Goal: Task Accomplishment & Management: Use online tool/utility

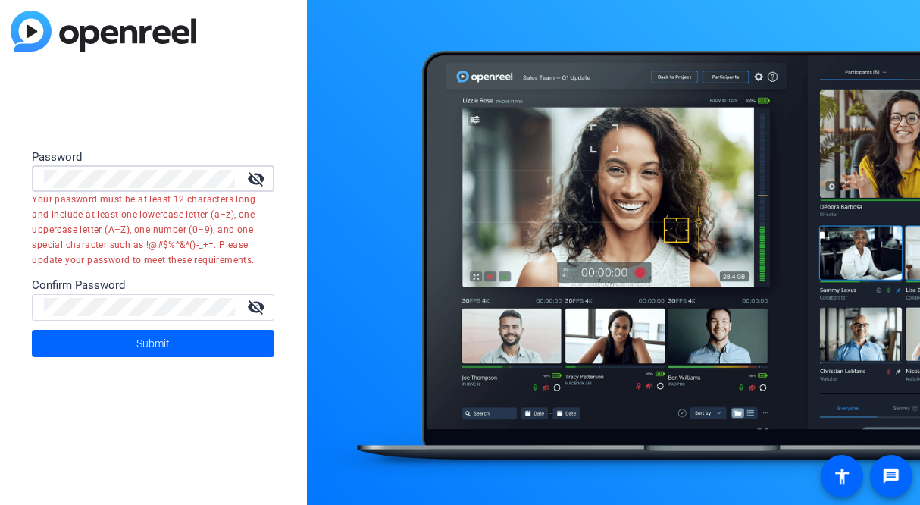
click at [32, 330] on button "Submit" at bounding box center [153, 343] width 242 height 27
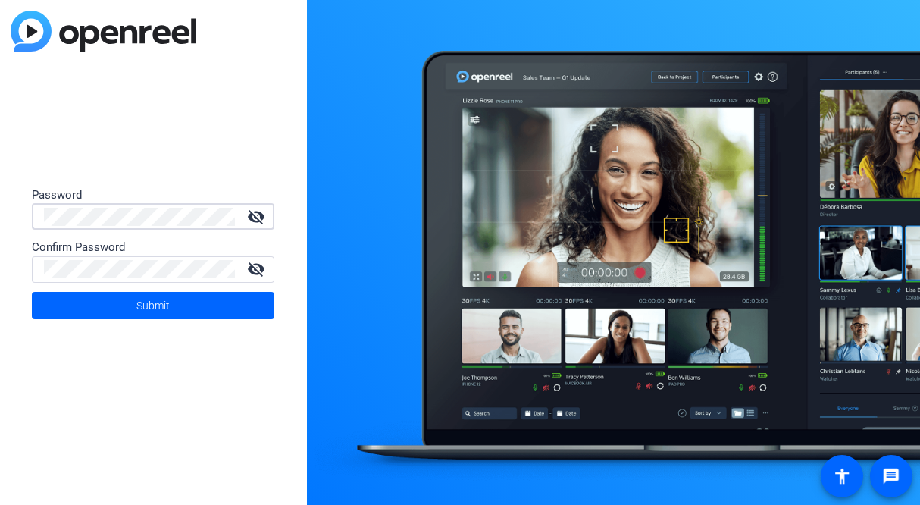
click at [2, 220] on div "Password visibility_off Confirm Password visibility_off Submit" at bounding box center [153, 252] width 307 height 505
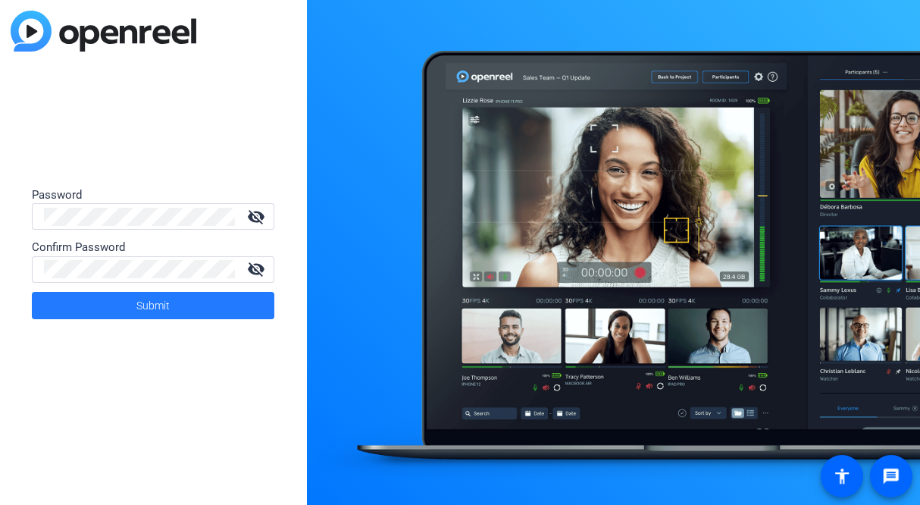
click at [119, 306] on span at bounding box center [153, 305] width 242 height 36
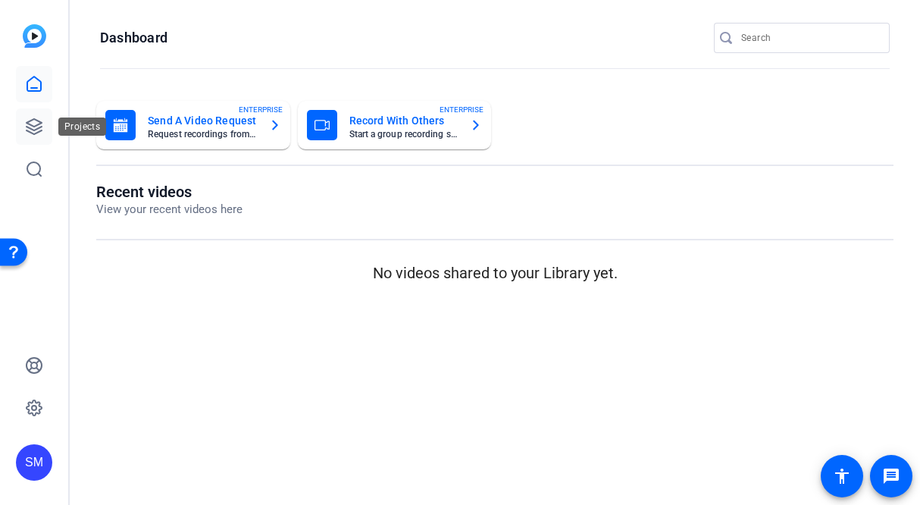
click at [42, 131] on icon at bounding box center [34, 126] width 18 height 18
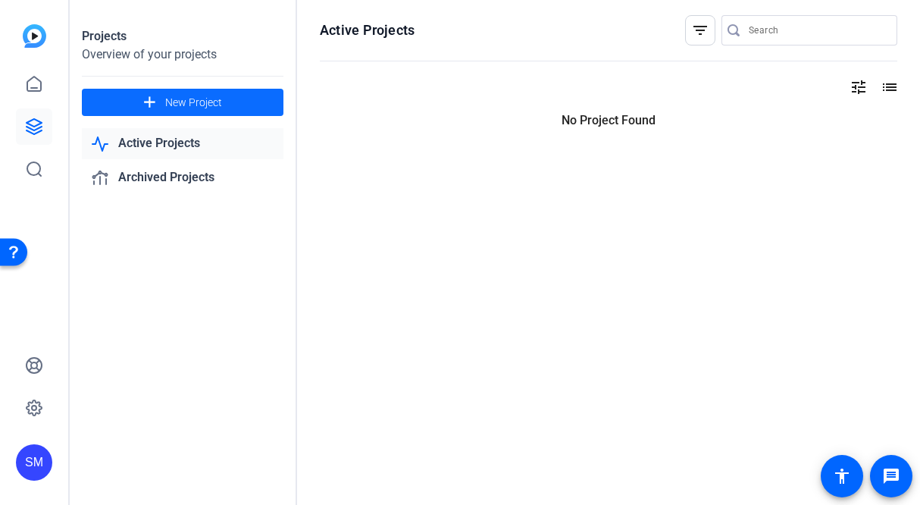
click at [177, 99] on span "New Project" at bounding box center [193, 103] width 57 height 16
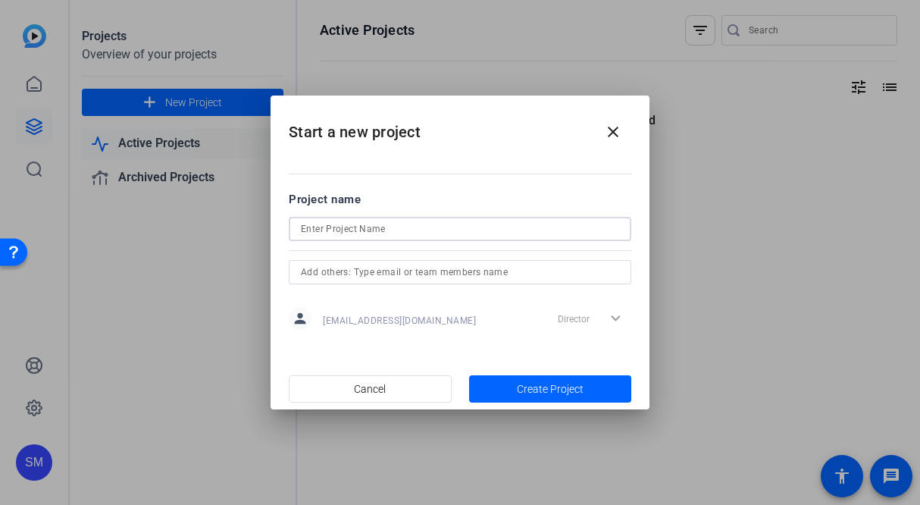
click at [339, 233] on input at bounding box center [460, 229] width 318 height 18
type input "Giving Machine Area Collaboration"
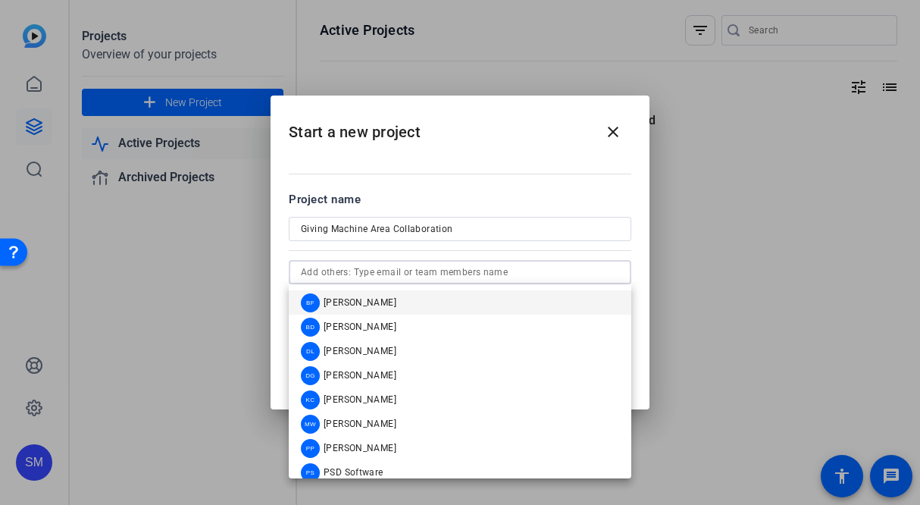
click at [354, 277] on input "text" at bounding box center [460, 272] width 318 height 18
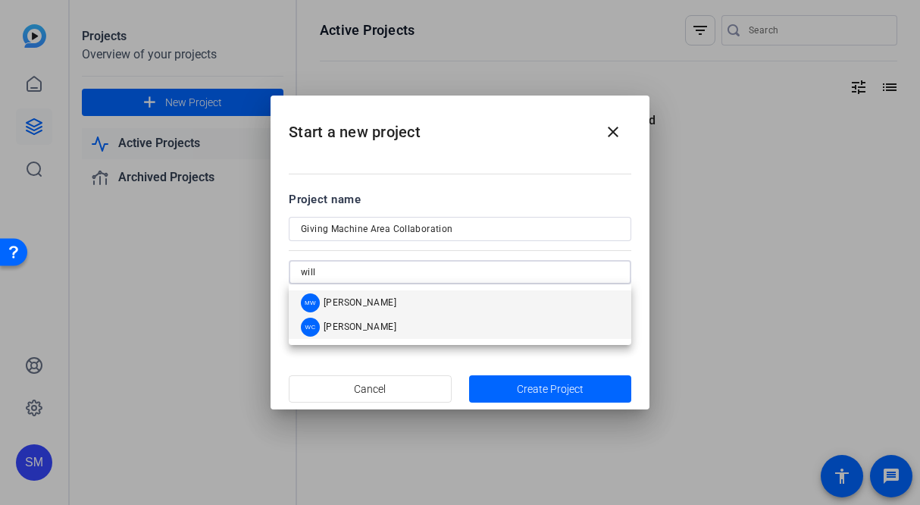
type input "will"
click at [372, 326] on span "[PERSON_NAME]" at bounding box center [359, 326] width 73 height 12
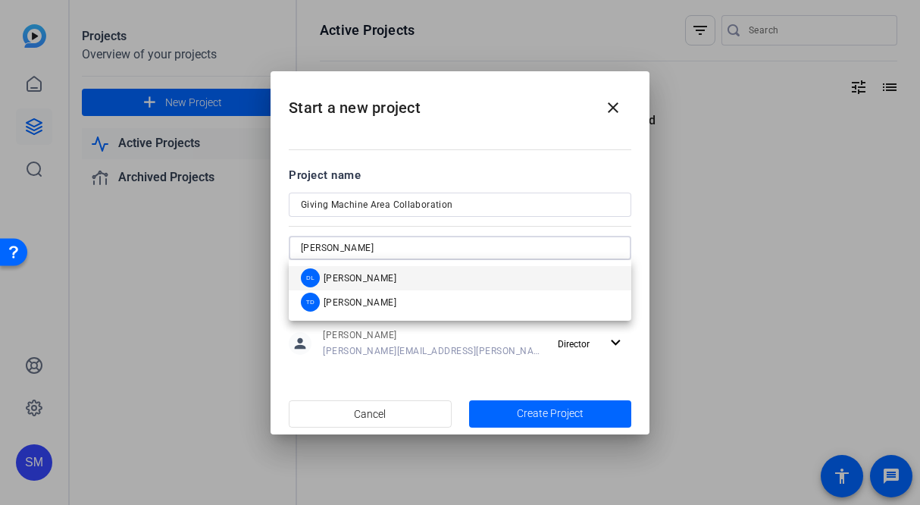
type input "dan"
click at [360, 280] on span "[PERSON_NAME]" at bounding box center [359, 278] width 73 height 12
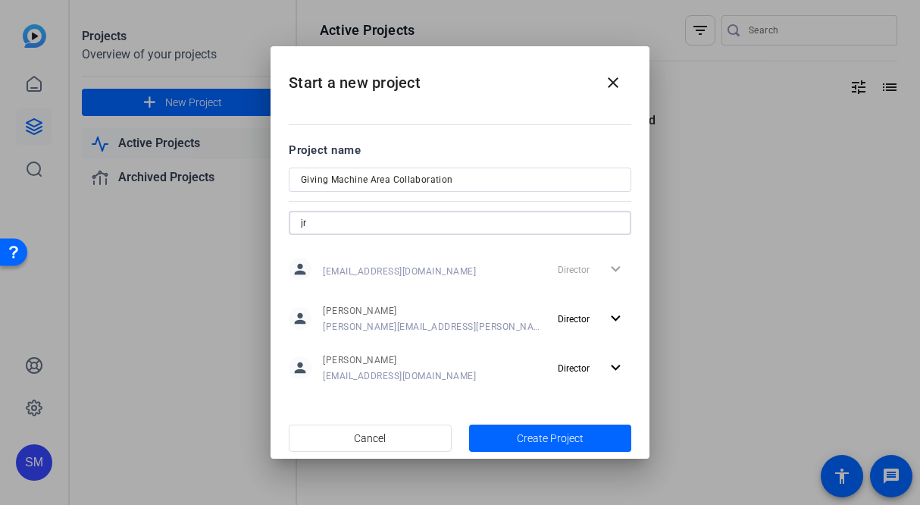
type input "j"
type input "r"
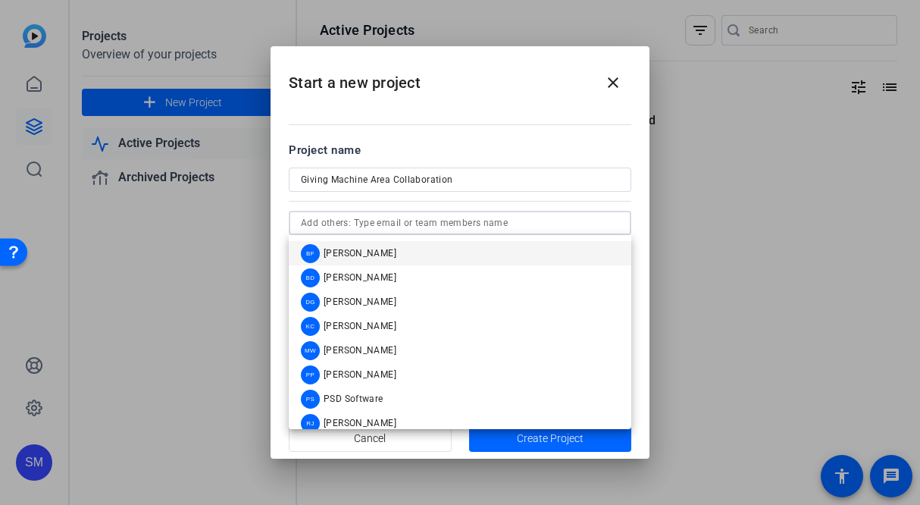
click at [403, 198] on div at bounding box center [460, 200] width 342 height 17
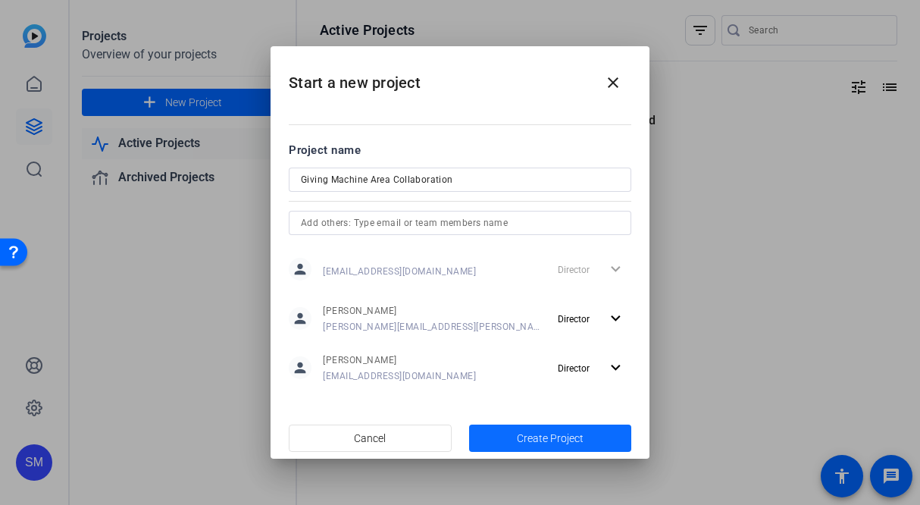
click at [535, 442] on span "Create Project" at bounding box center [550, 438] width 67 height 16
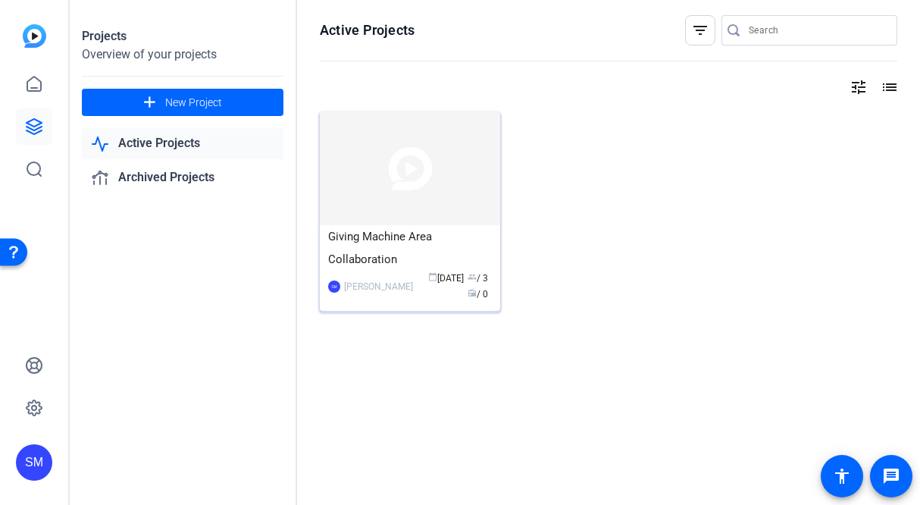
click at [402, 288] on div "[PERSON_NAME]" at bounding box center [378, 286] width 69 height 15
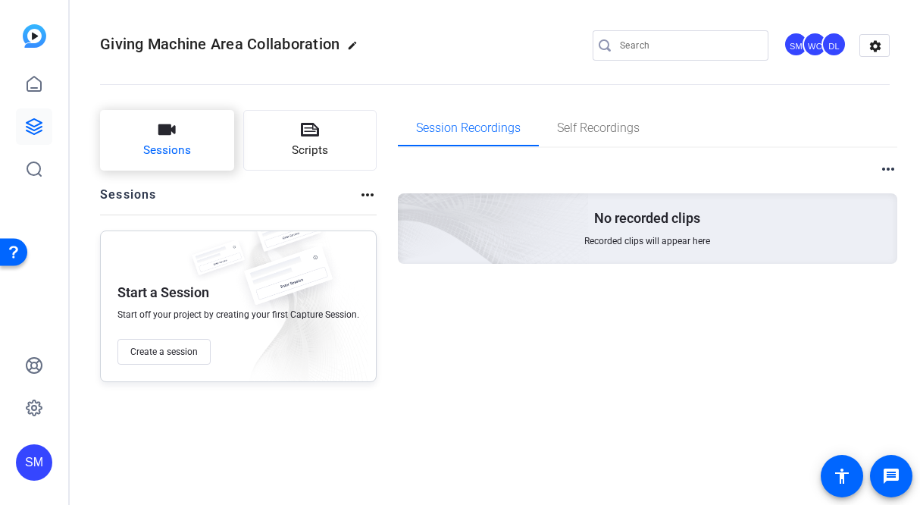
click at [149, 158] on span "Sessions" at bounding box center [167, 150] width 48 height 17
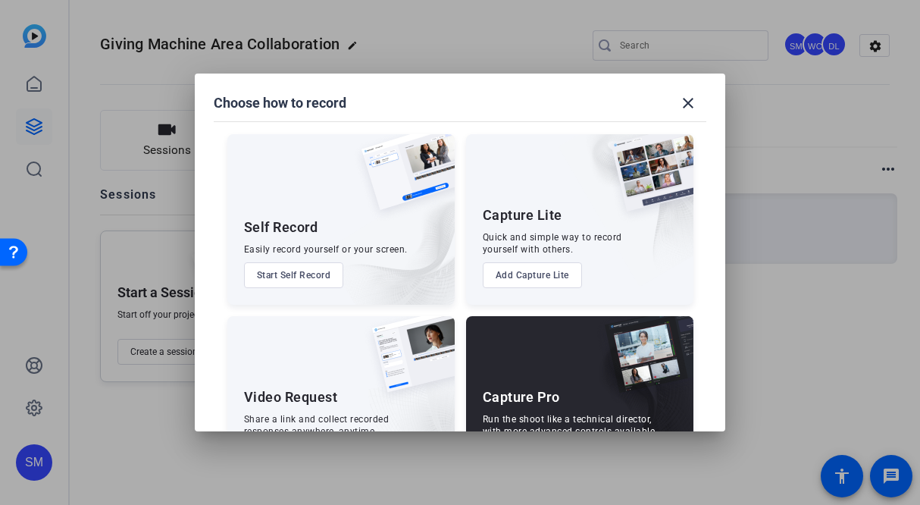
scroll to position [70, 0]
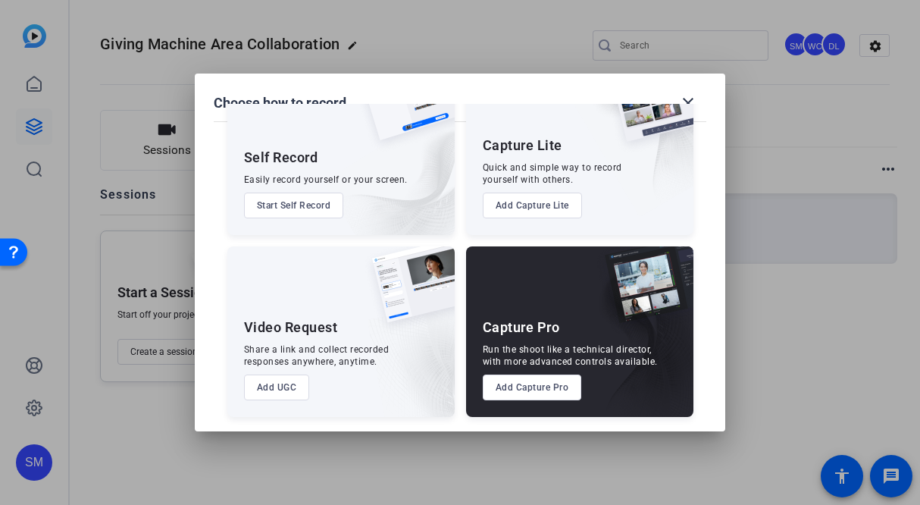
click at [556, 384] on button "Add Capture Pro" at bounding box center [532, 387] width 99 height 26
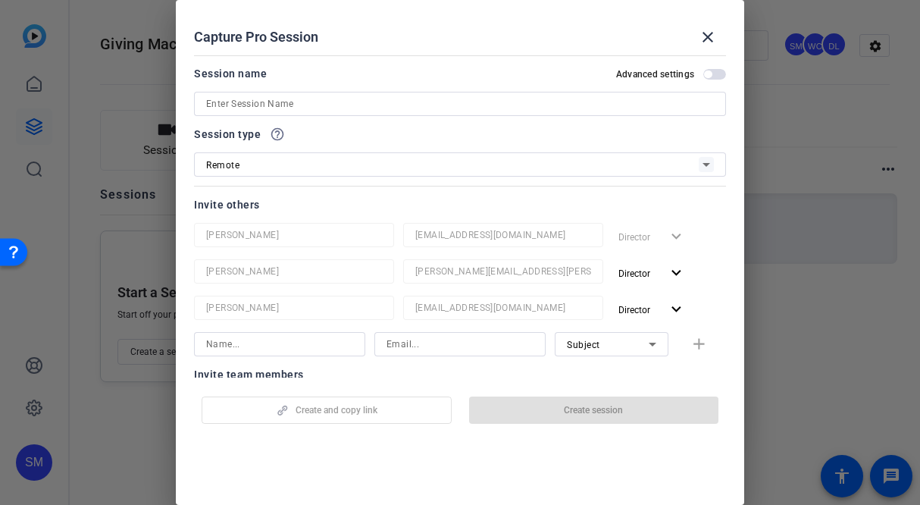
click at [257, 108] on input at bounding box center [460, 104] width 508 height 18
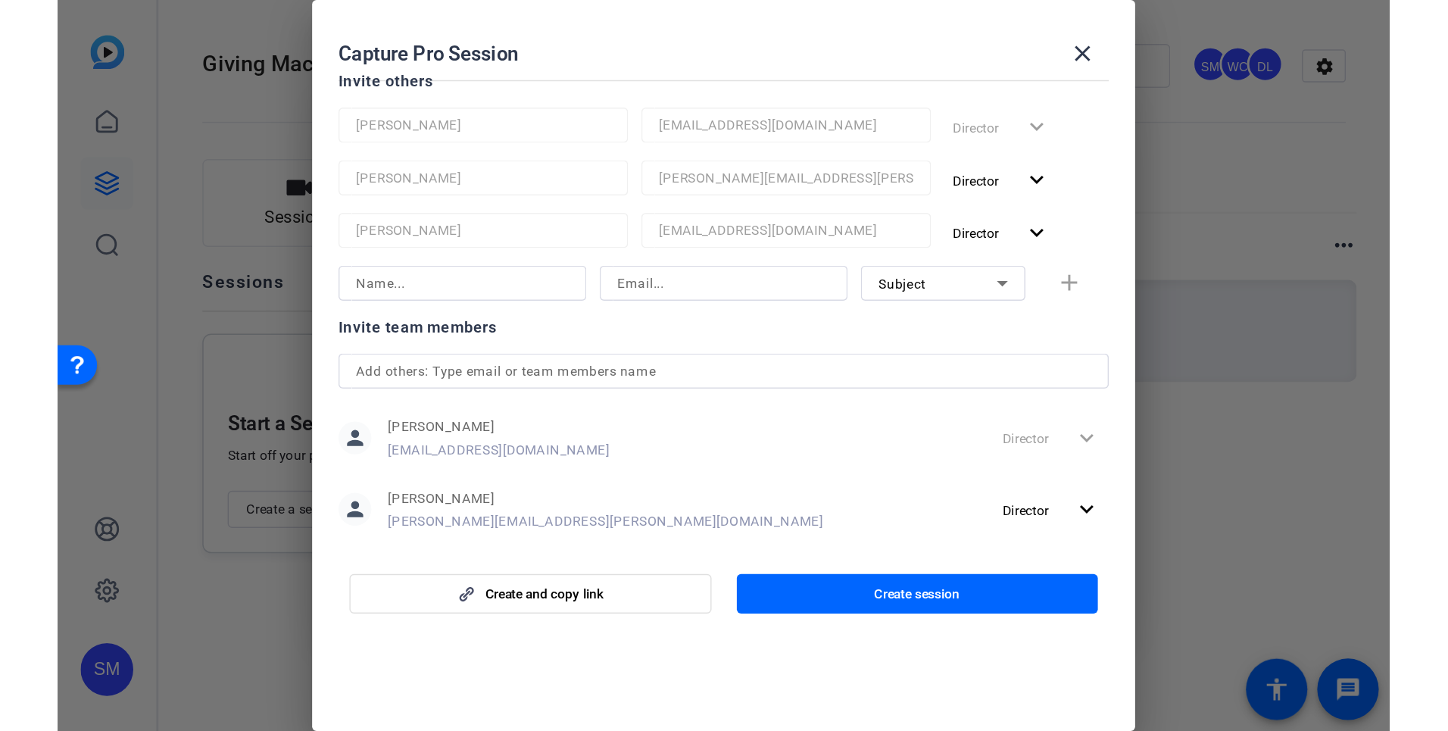
scroll to position [165, 0]
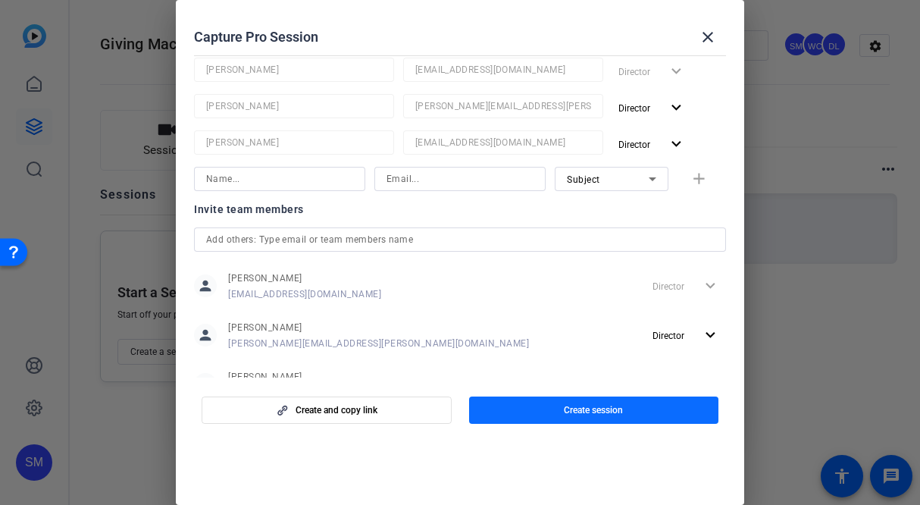
type input "Recording sessions"
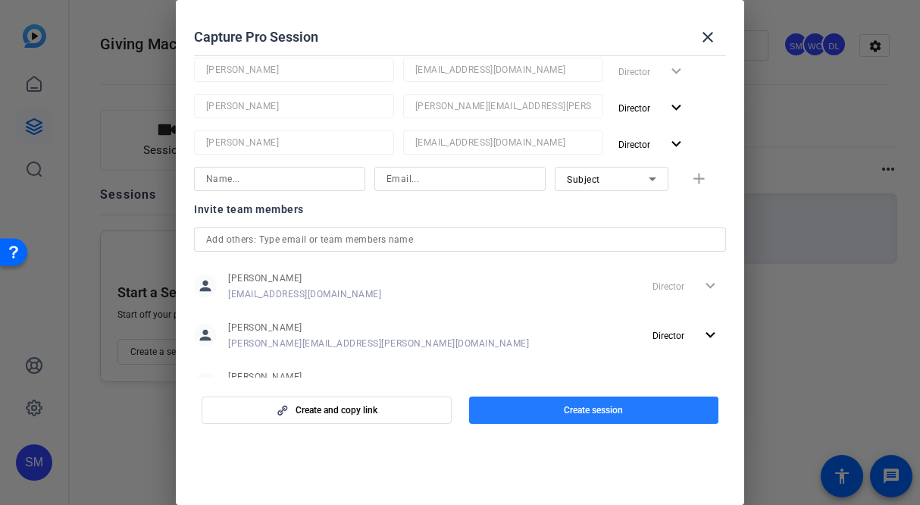
click at [530, 412] on span "button" at bounding box center [594, 410] width 250 height 36
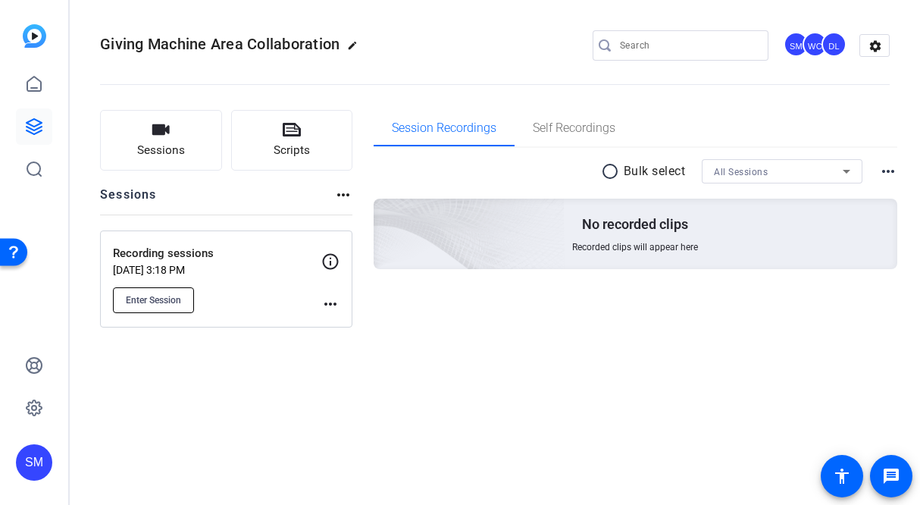
click at [159, 300] on span "Enter Session" at bounding box center [153, 300] width 55 height 12
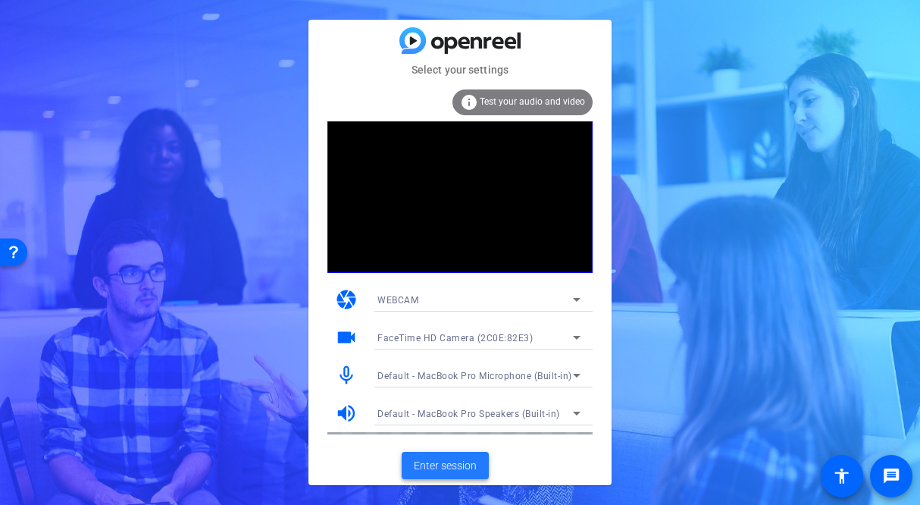
click at [440, 464] on span "Enter session" at bounding box center [445, 466] width 63 height 16
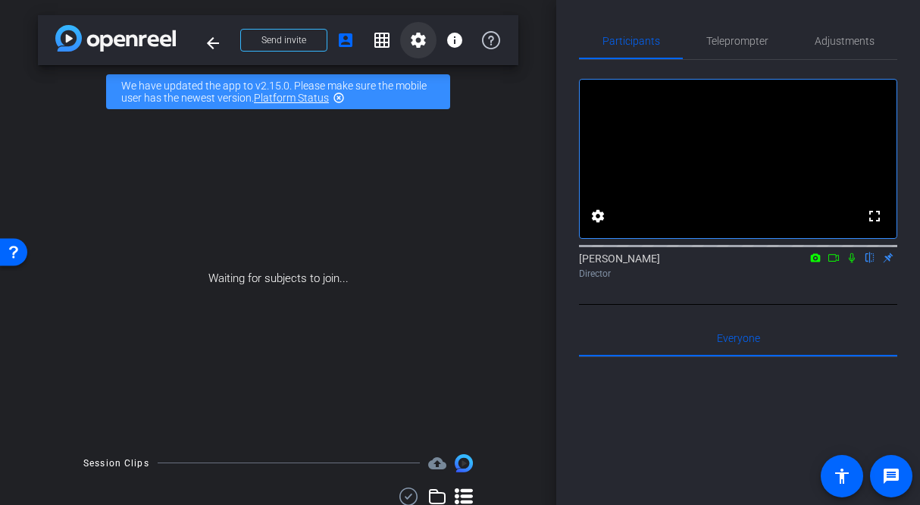
click at [418, 38] on mat-icon "settings" at bounding box center [418, 40] width 18 height 18
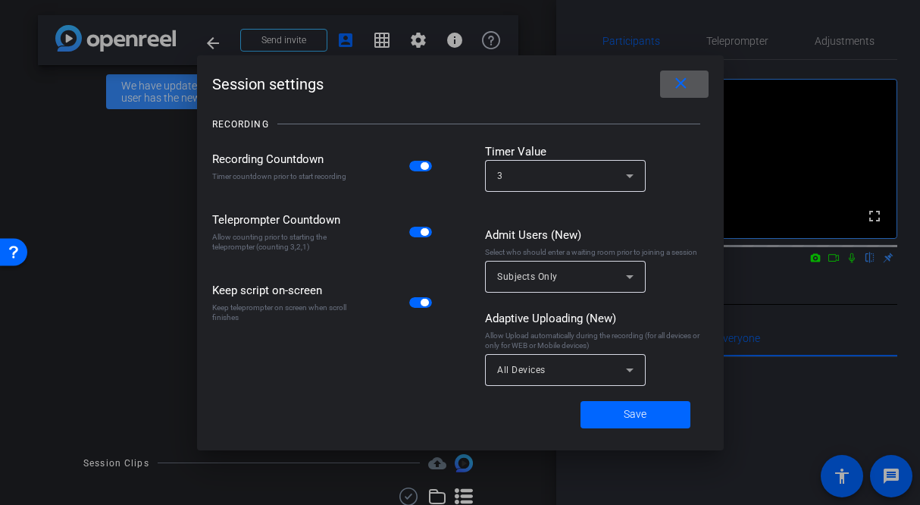
click at [559, 276] on div "Subjects Only" at bounding box center [561, 276] width 129 height 19
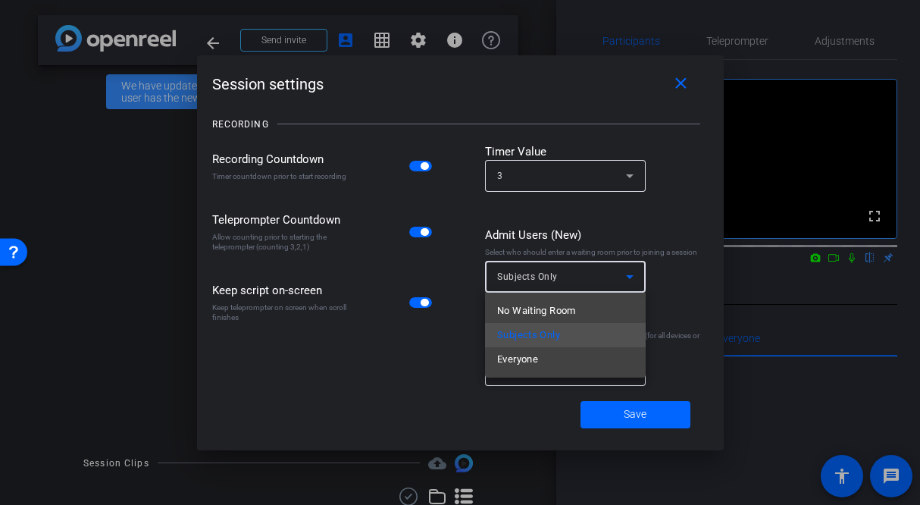
click at [559, 276] on div at bounding box center [460, 252] width 920 height 505
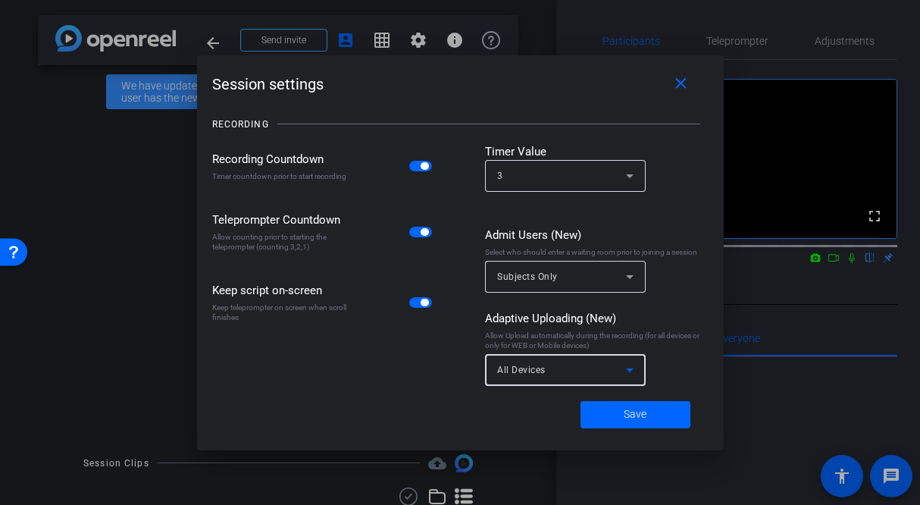
click at [546, 370] on div "All Devices" at bounding box center [561, 369] width 129 height 19
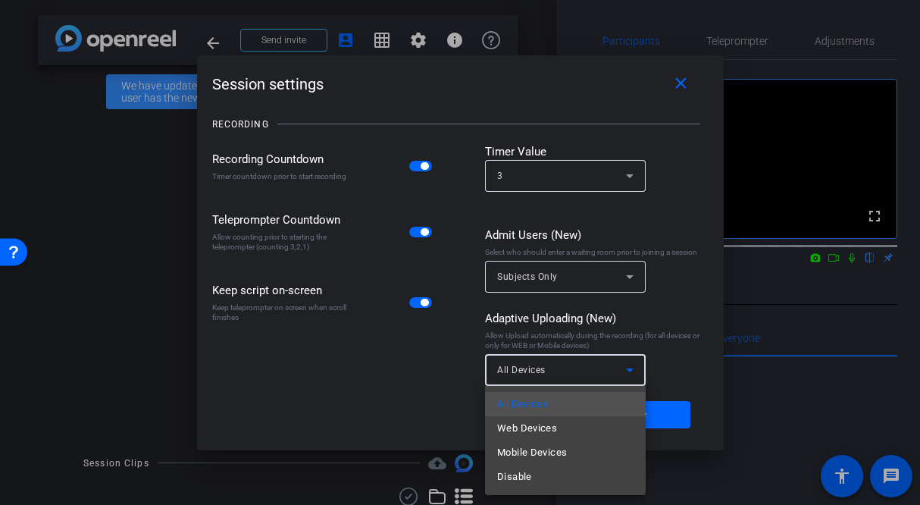
click at [546, 370] on div at bounding box center [460, 252] width 920 height 505
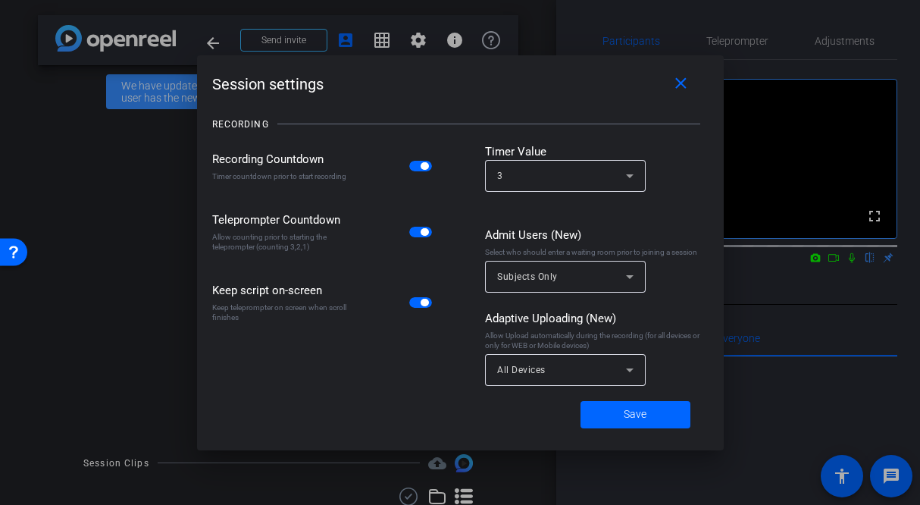
click at [549, 288] on div "Subjects Only" at bounding box center [565, 277] width 136 height 32
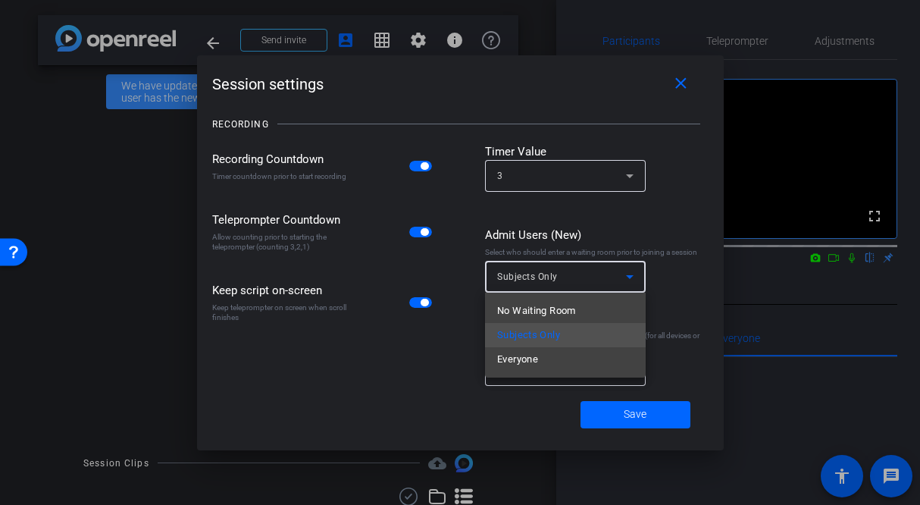
click at [549, 287] on div at bounding box center [460, 252] width 920 height 505
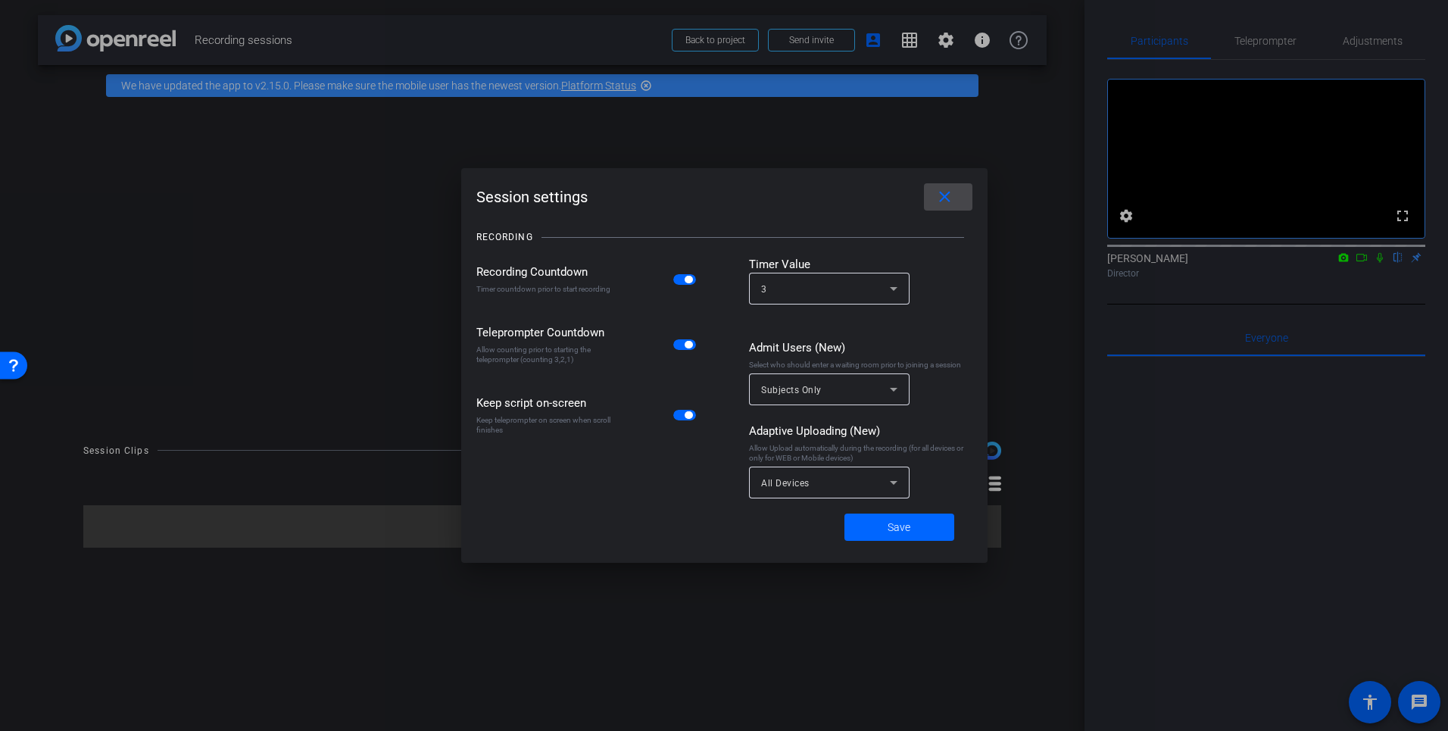
click at [919, 200] on mat-icon "close" at bounding box center [945, 197] width 19 height 19
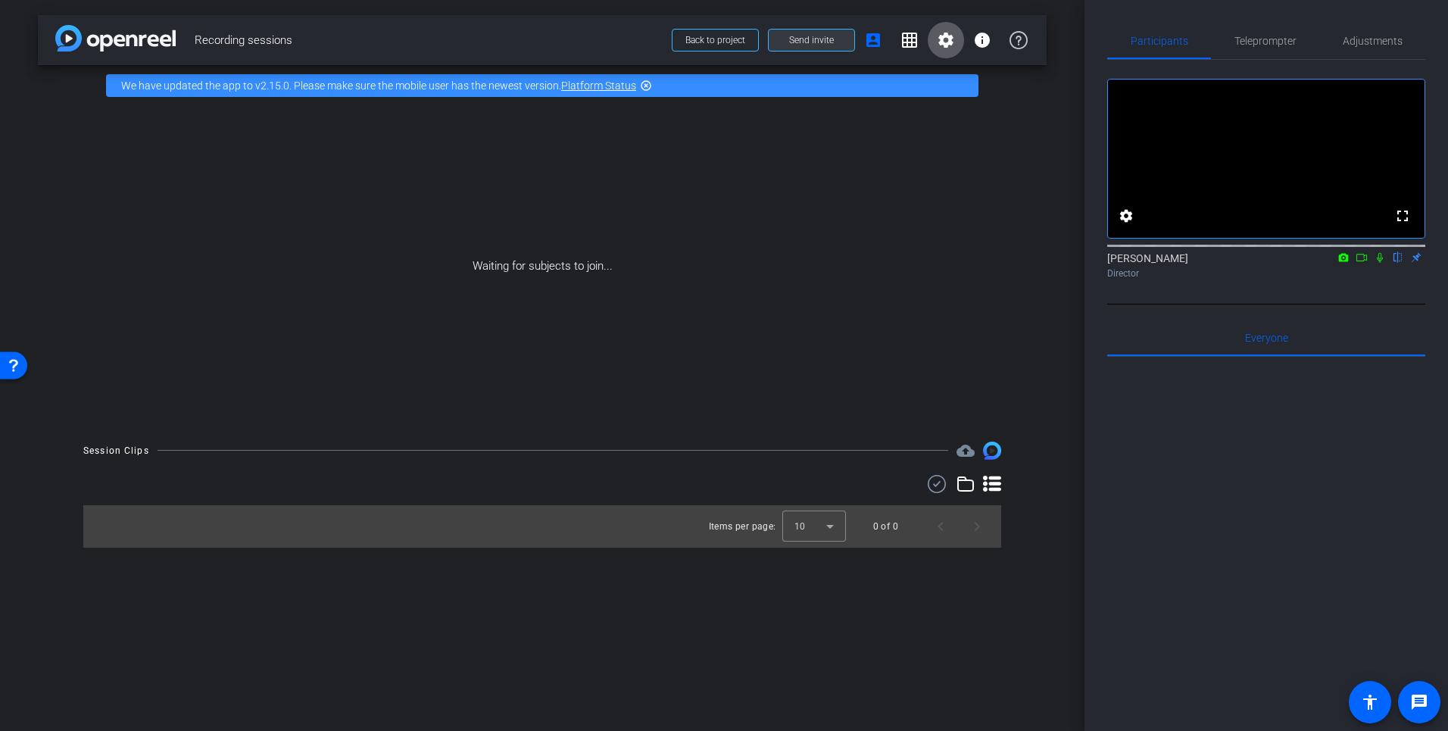
click at [826, 40] on span "Send invite" at bounding box center [811, 40] width 45 height 12
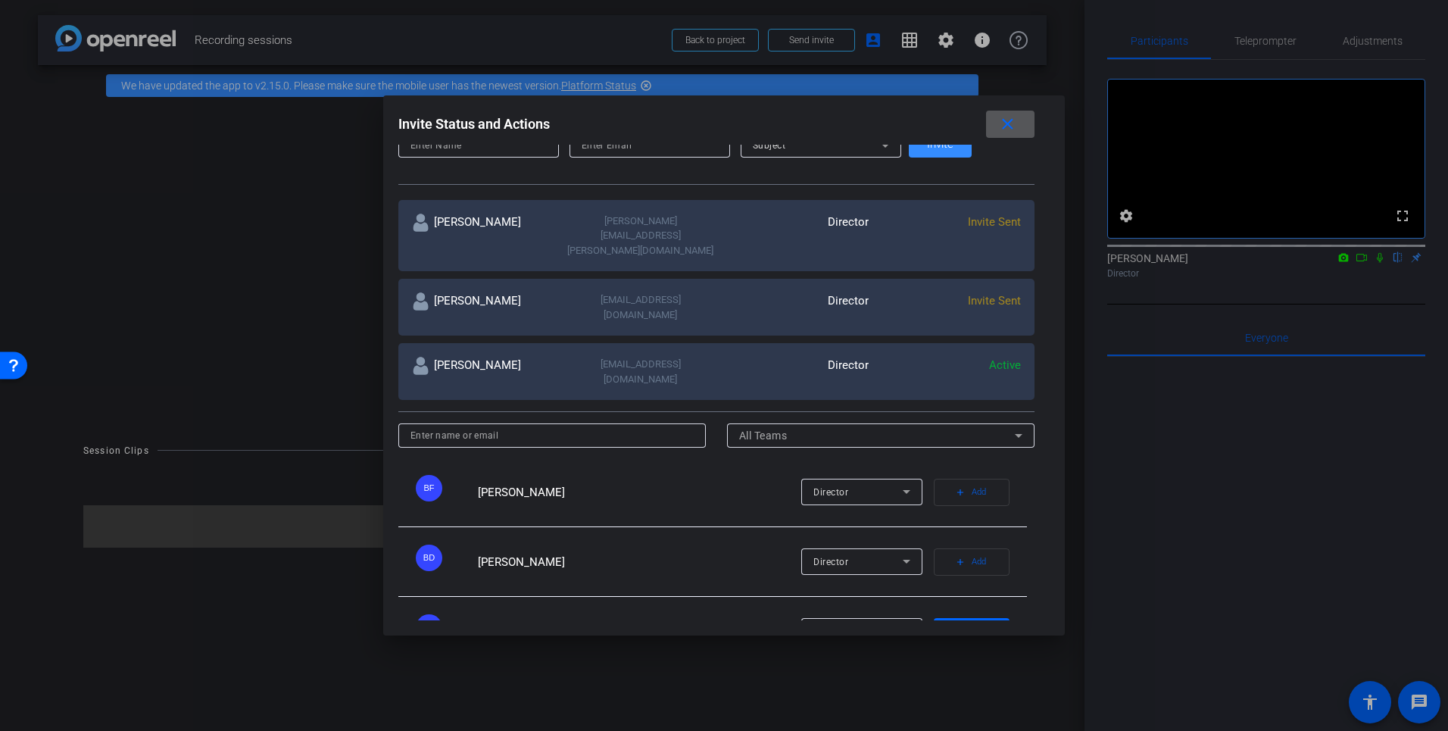
scroll to position [233, 0]
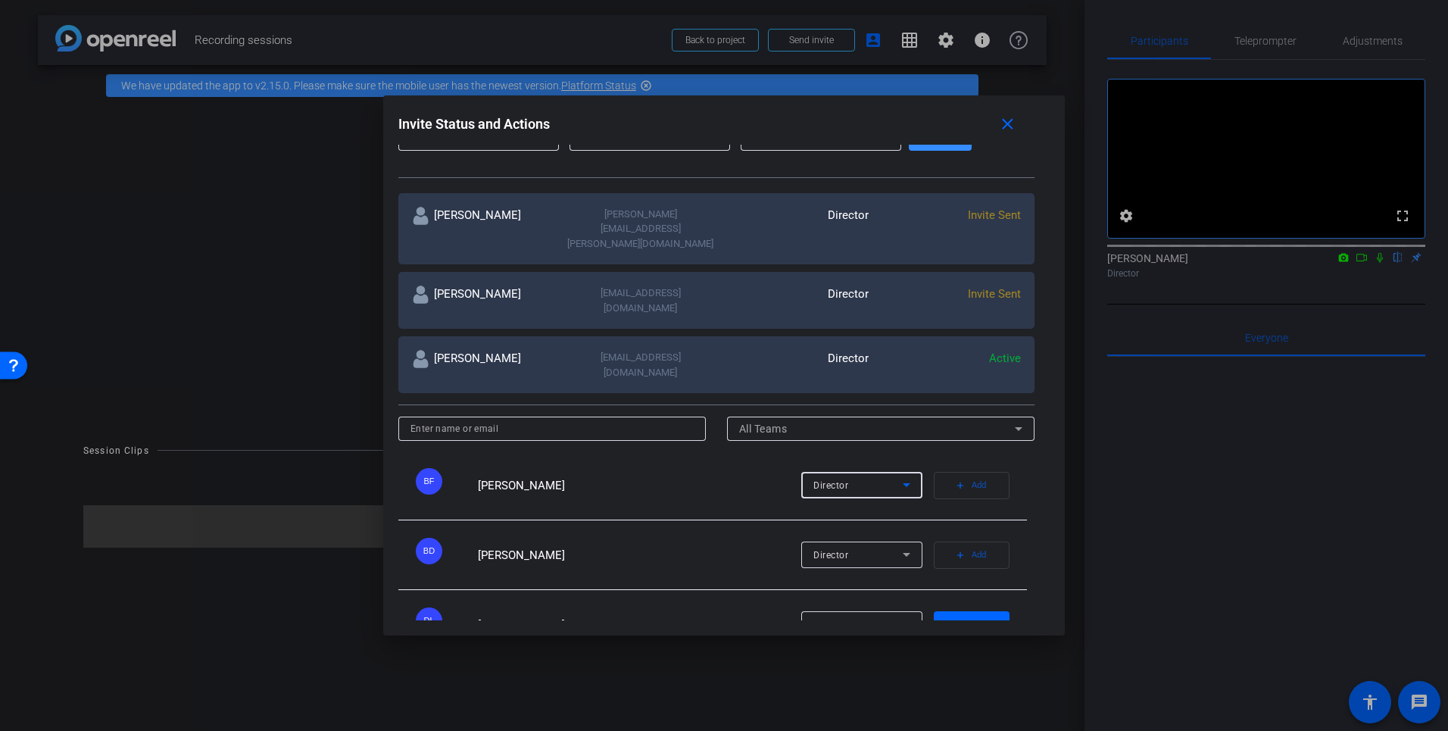
click at [827, 480] on span "Director" at bounding box center [831, 485] width 35 height 11
click at [826, 436] on div at bounding box center [724, 365] width 1448 height 731
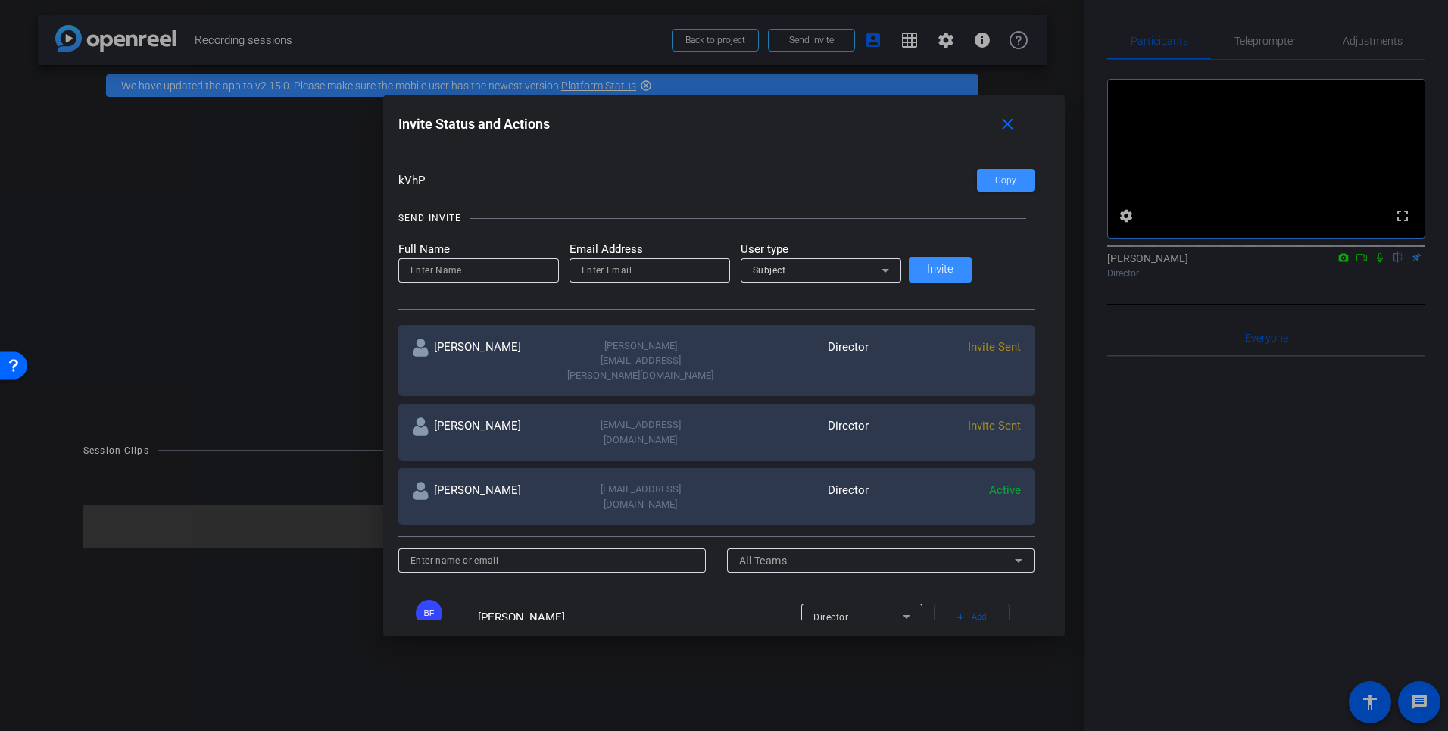
scroll to position [98, 0]
click at [810, 269] on div "Subject" at bounding box center [817, 272] width 129 height 19
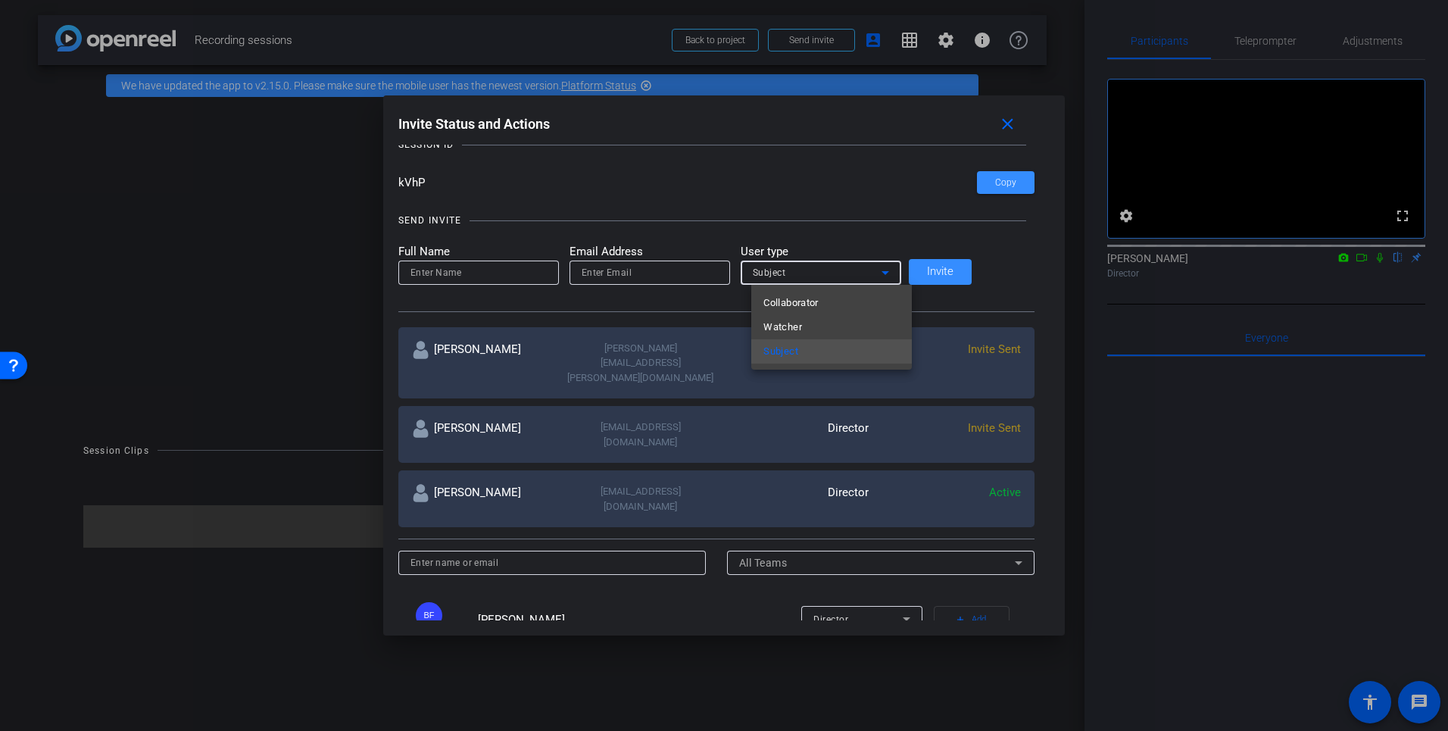
click at [919, 123] on div at bounding box center [724, 365] width 1448 height 731
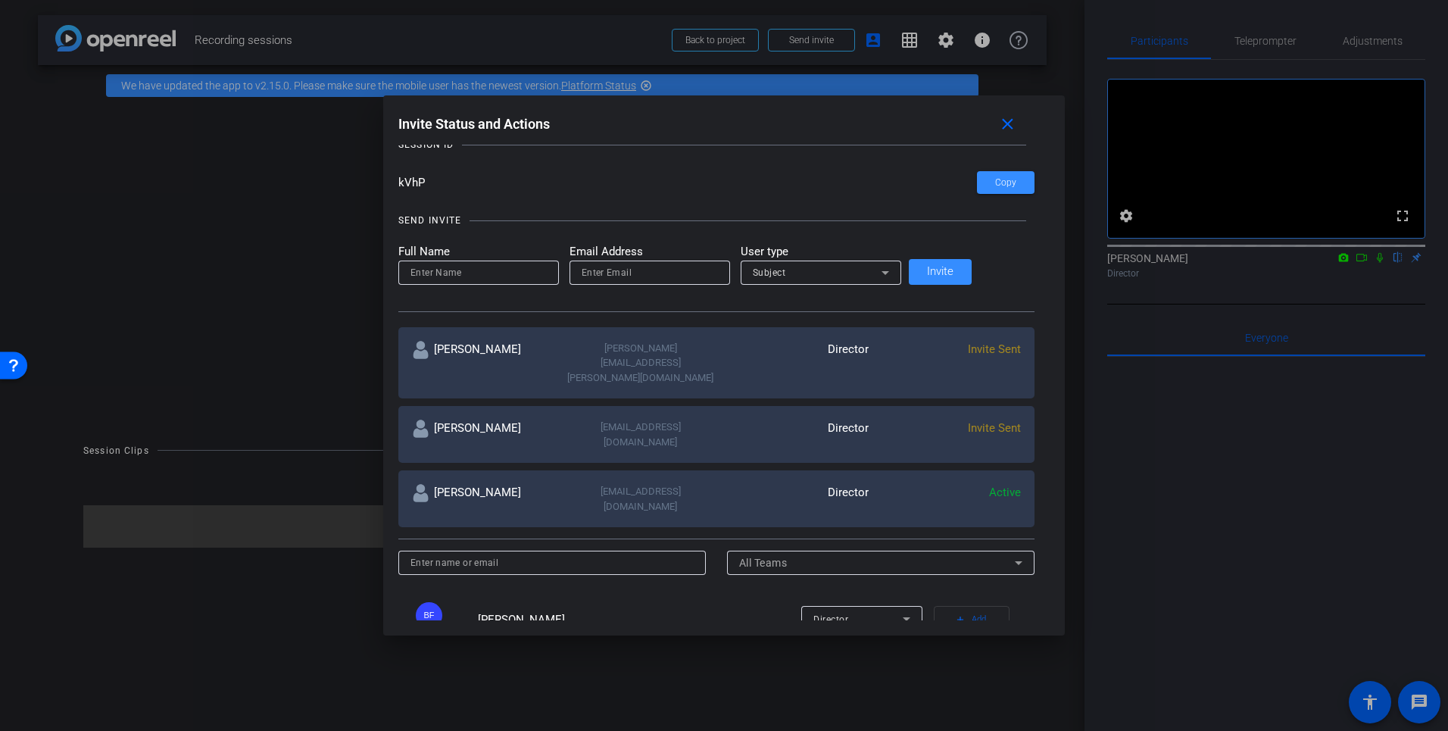
click at [919, 123] on mat-icon "close" at bounding box center [1007, 124] width 19 height 19
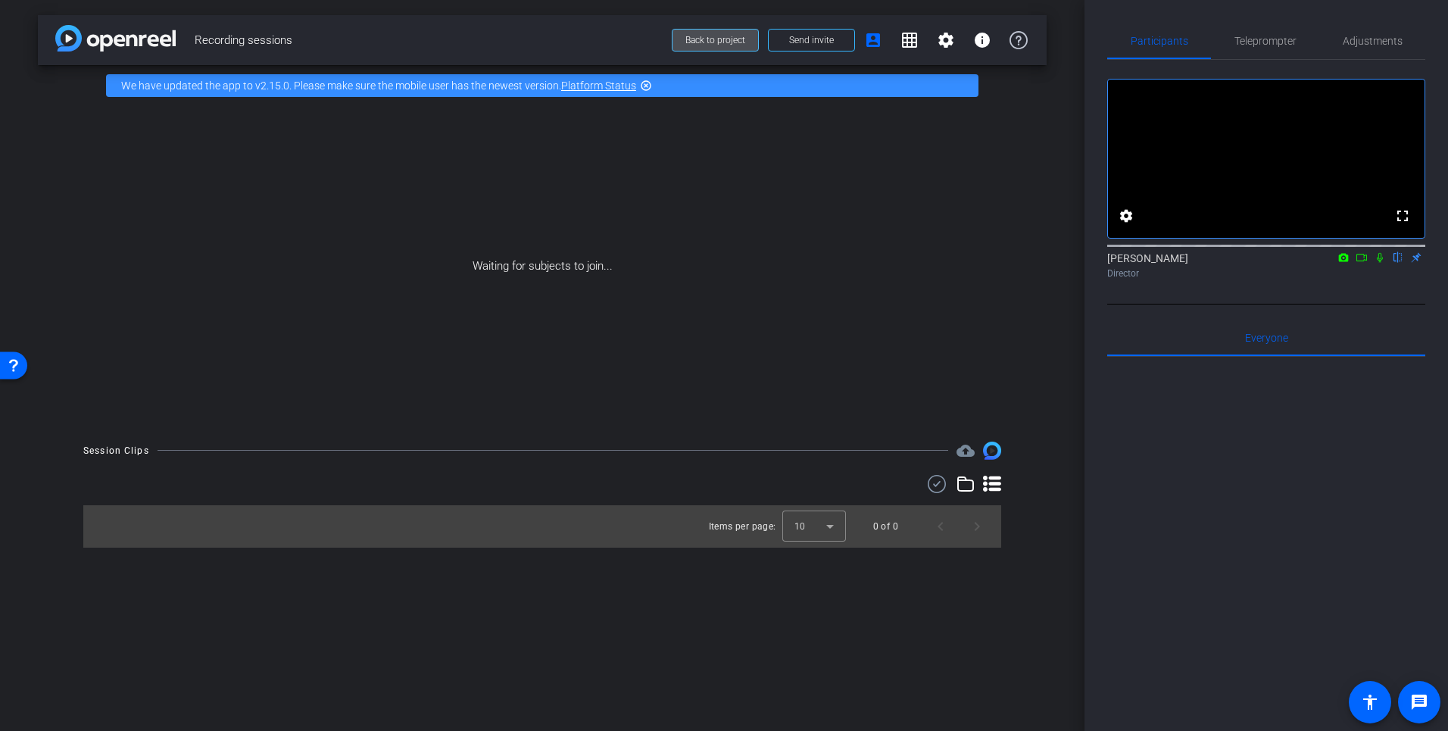
click at [729, 38] on span "Back to project" at bounding box center [716, 40] width 60 height 11
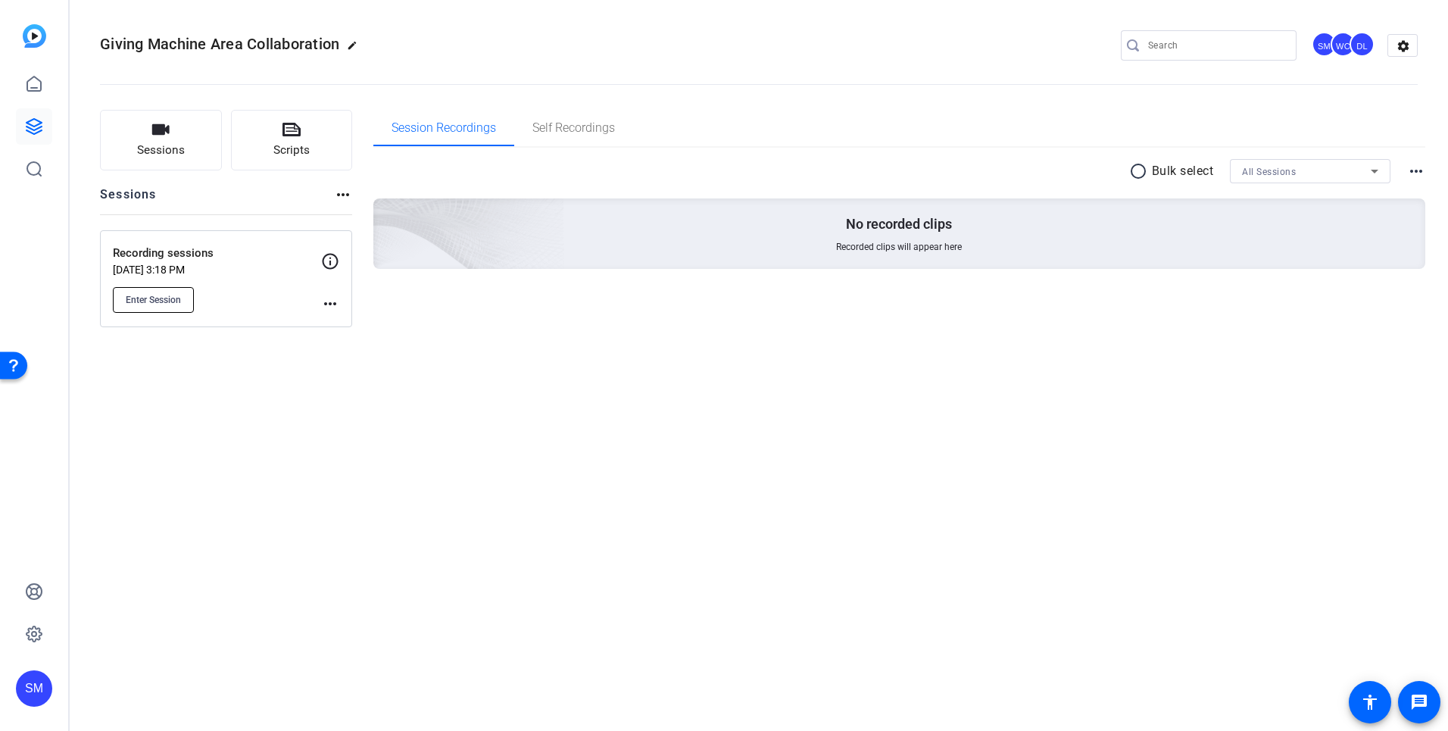
click at [150, 306] on button "Enter Session" at bounding box center [153, 300] width 81 height 26
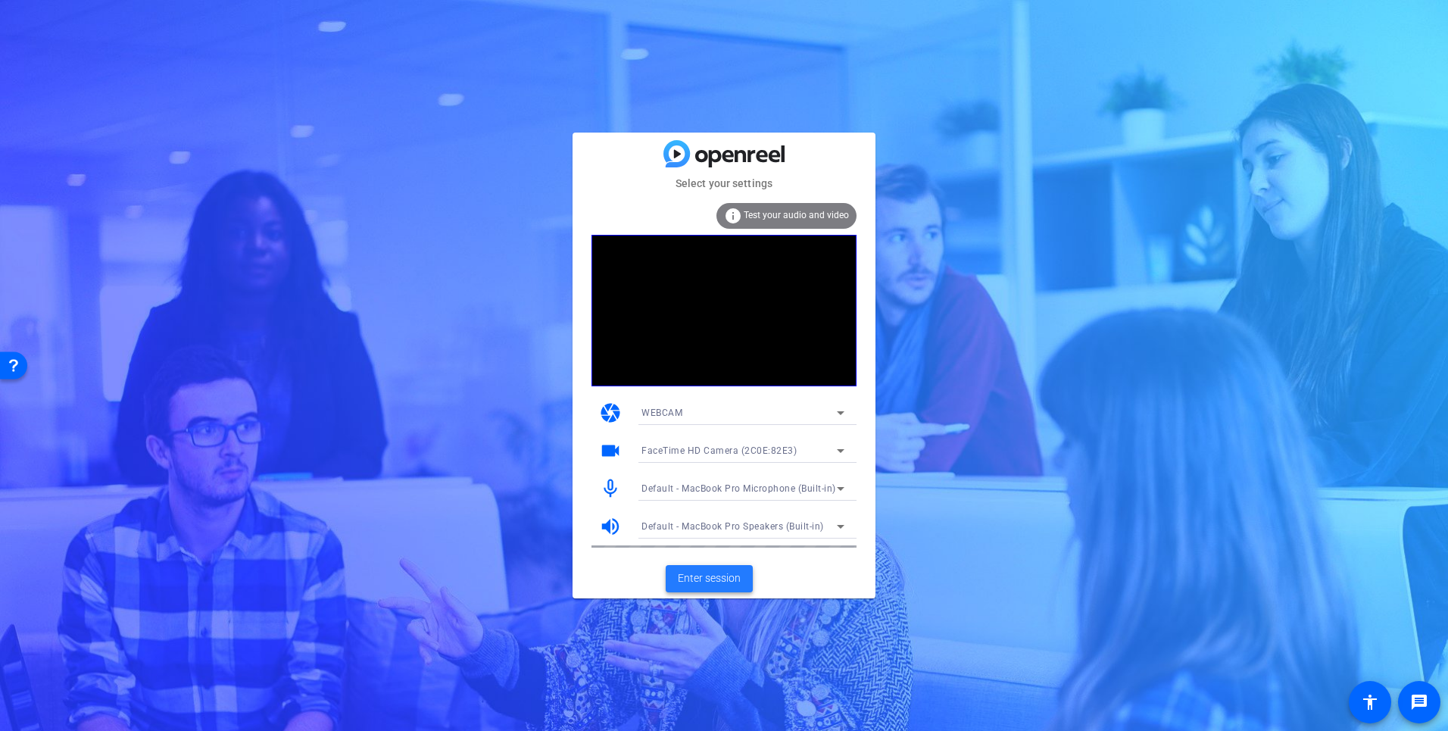
click at [708, 583] on span "Enter session" at bounding box center [709, 578] width 63 height 16
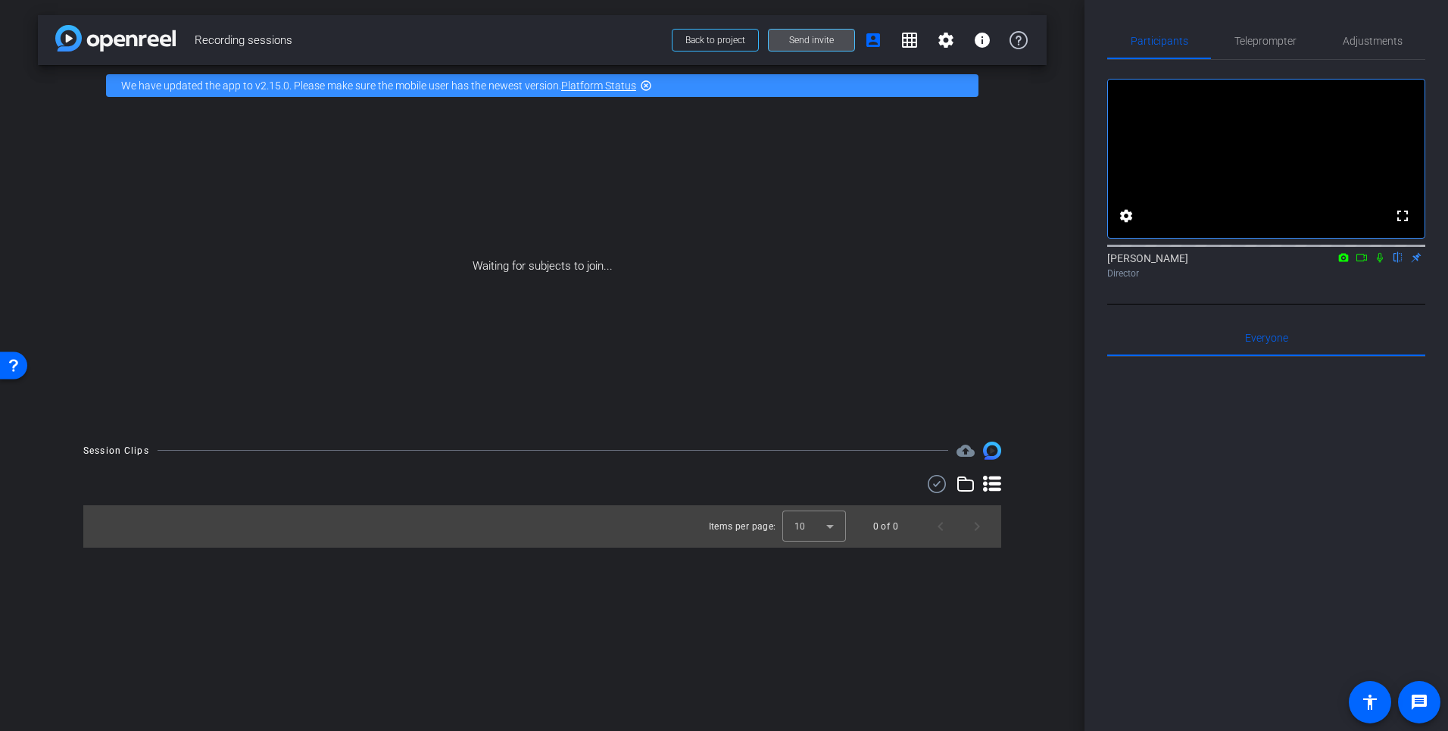
click at [816, 43] on span "Send invite" at bounding box center [811, 40] width 45 height 12
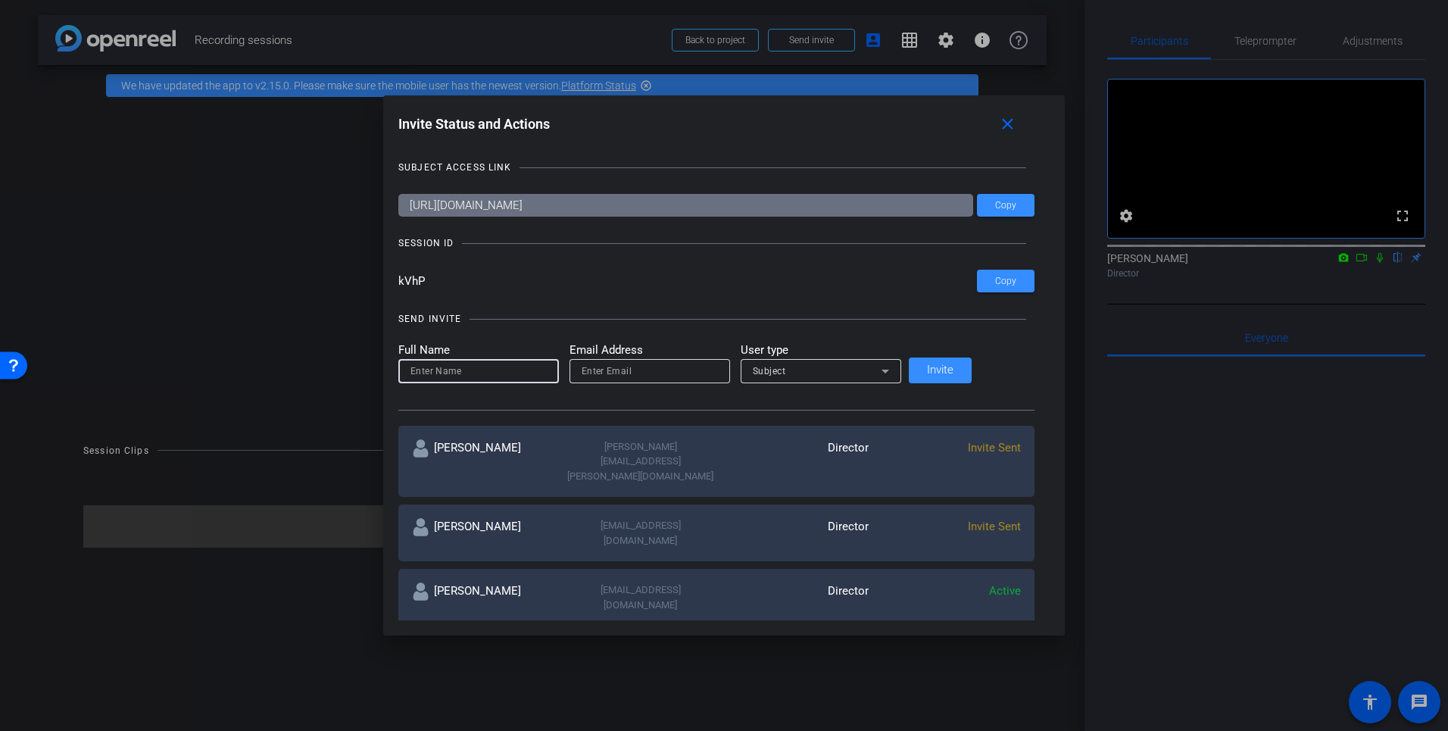
click at [453, 369] on input at bounding box center [479, 371] width 136 height 18
type input "Dan LaPray"
click at [617, 376] on input "email" at bounding box center [650, 371] width 136 height 18
click at [469, 370] on input "Dan LaPray" at bounding box center [479, 371] width 136 height 18
drag, startPoint x: 480, startPoint y: 370, endPoint x: 401, endPoint y: 369, distance: 78.0
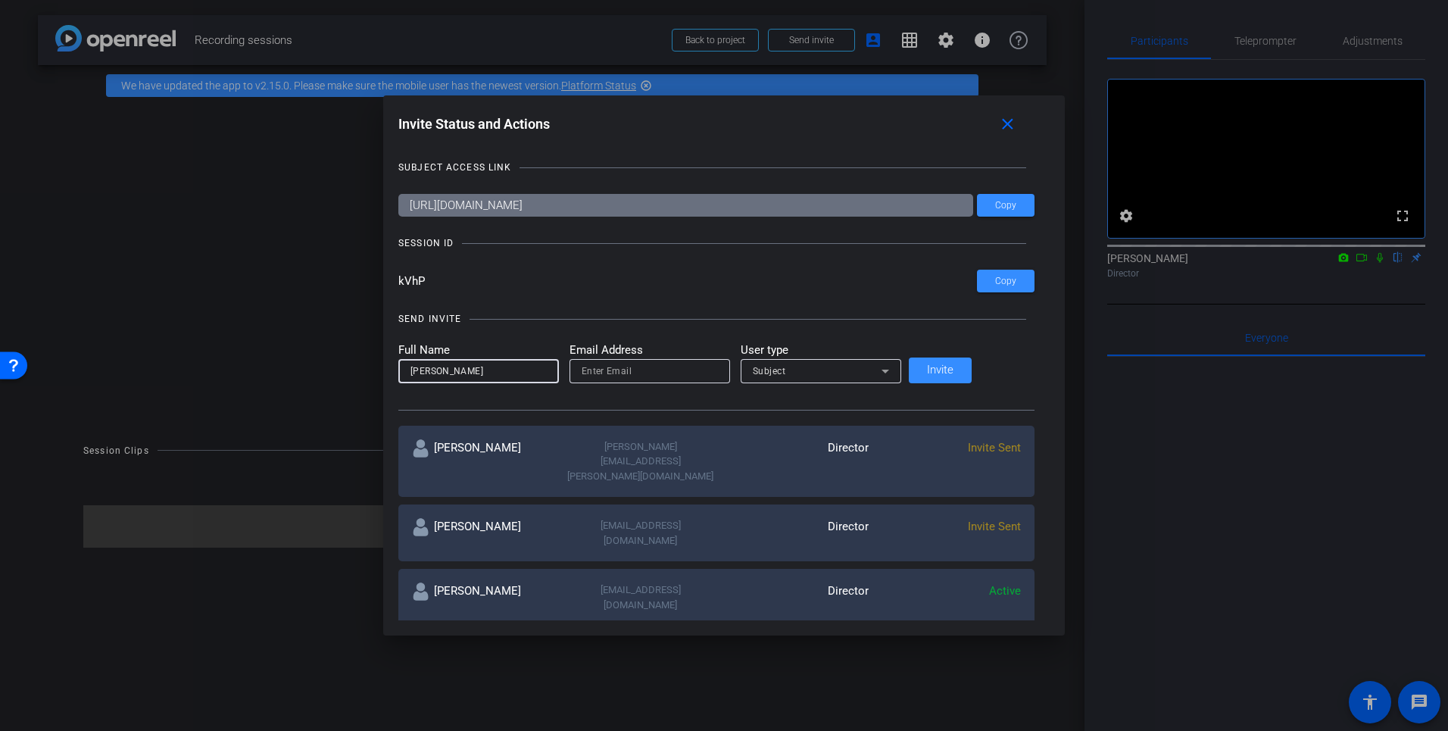
click at [401, 369] on div "Invite Status and Actions close SUBJECT ACCESS LINK https://capture.openreel.co…" at bounding box center [724, 364] width 682 height 539
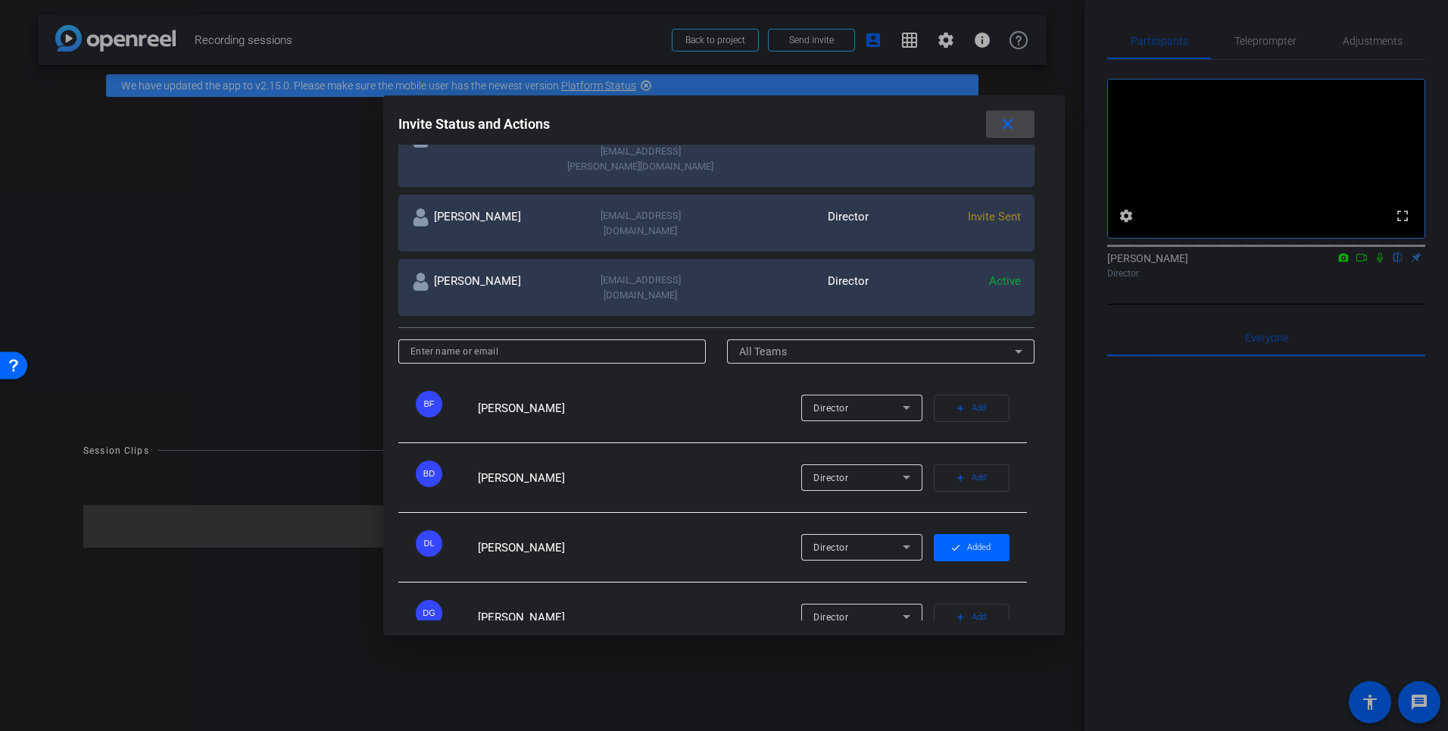
click at [1003, 120] on mat-icon "close" at bounding box center [1007, 124] width 19 height 19
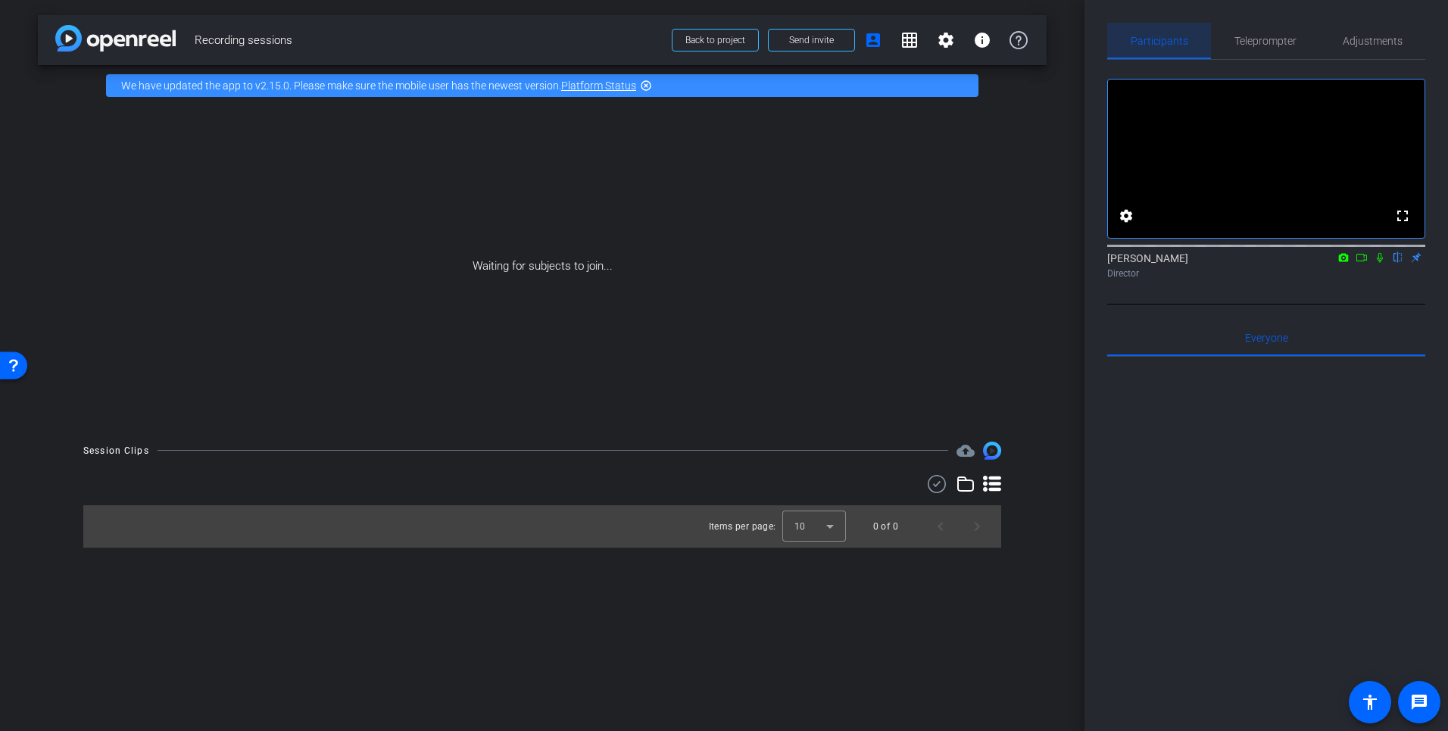
click at [1156, 40] on span "Participants" at bounding box center [1160, 41] width 58 height 11
click at [1267, 38] on span "Teleprompter" at bounding box center [1266, 41] width 62 height 11
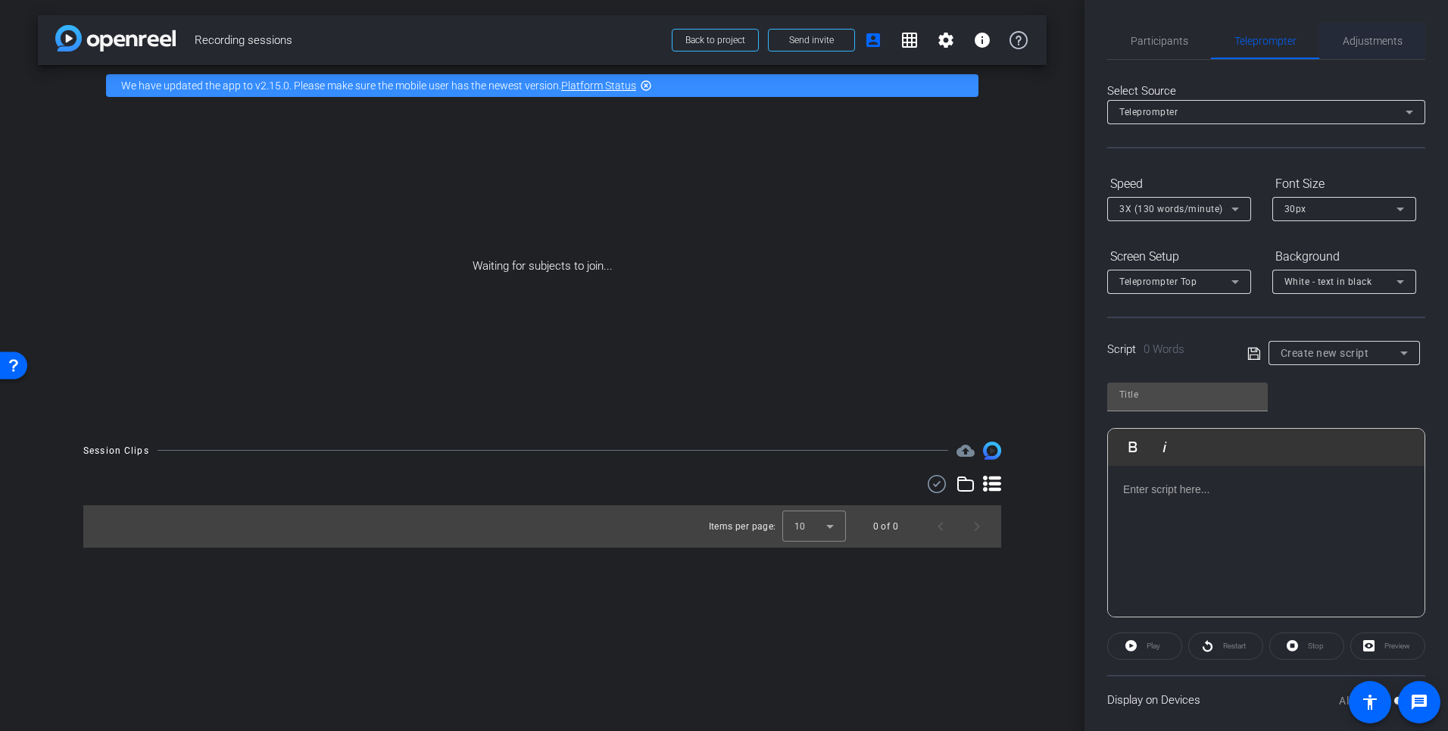
click at [1352, 40] on span "Adjustments" at bounding box center [1373, 41] width 60 height 11
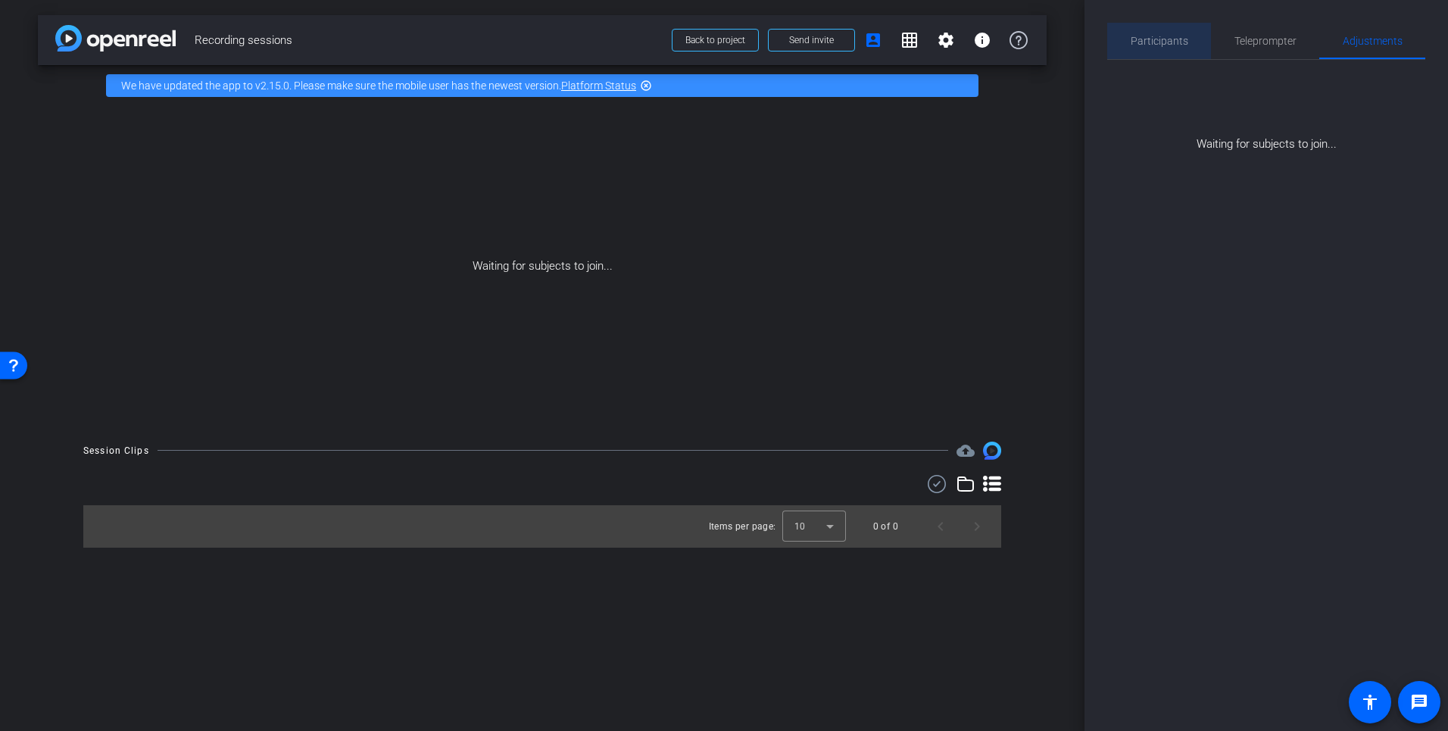
click at [1168, 42] on span "Participants" at bounding box center [1160, 41] width 58 height 11
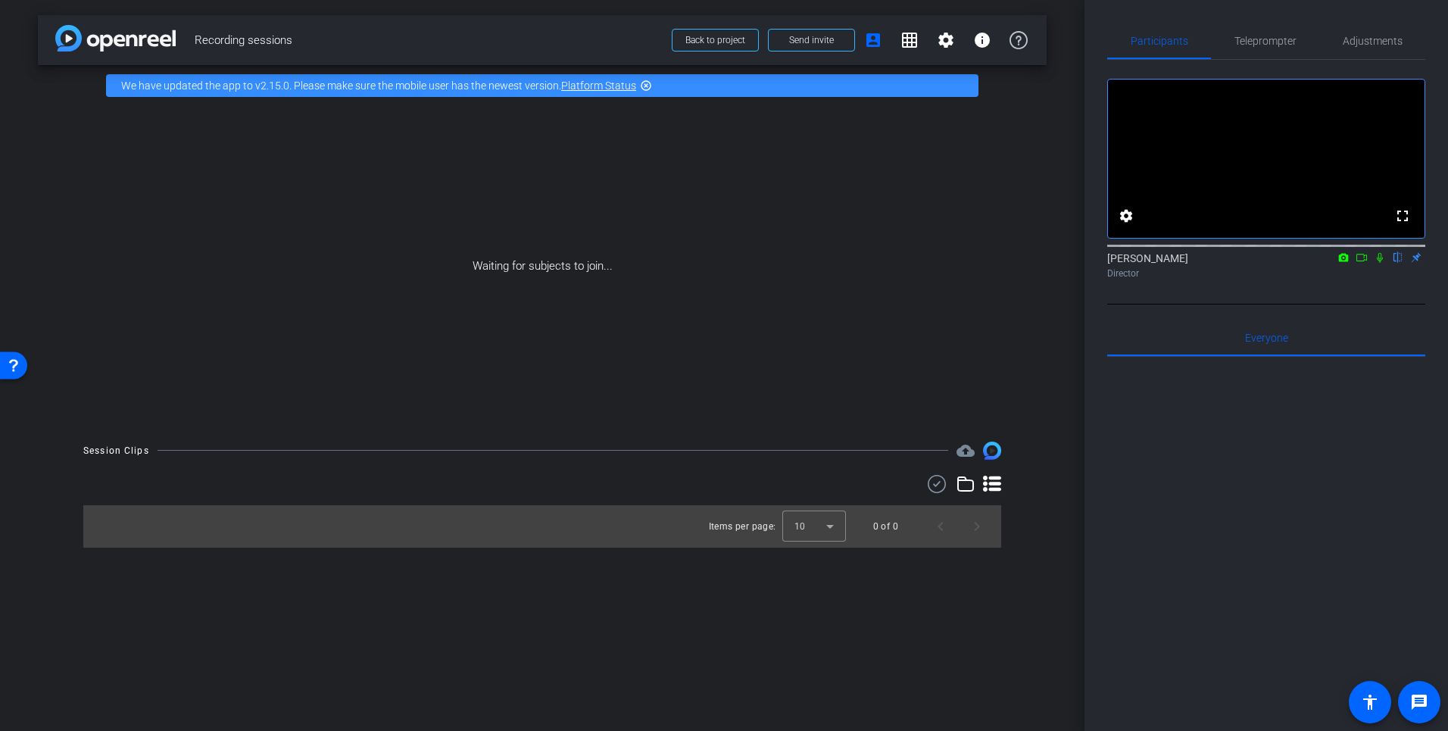
click at [646, 87] on mat-icon "highlight_off" at bounding box center [646, 86] width 12 height 12
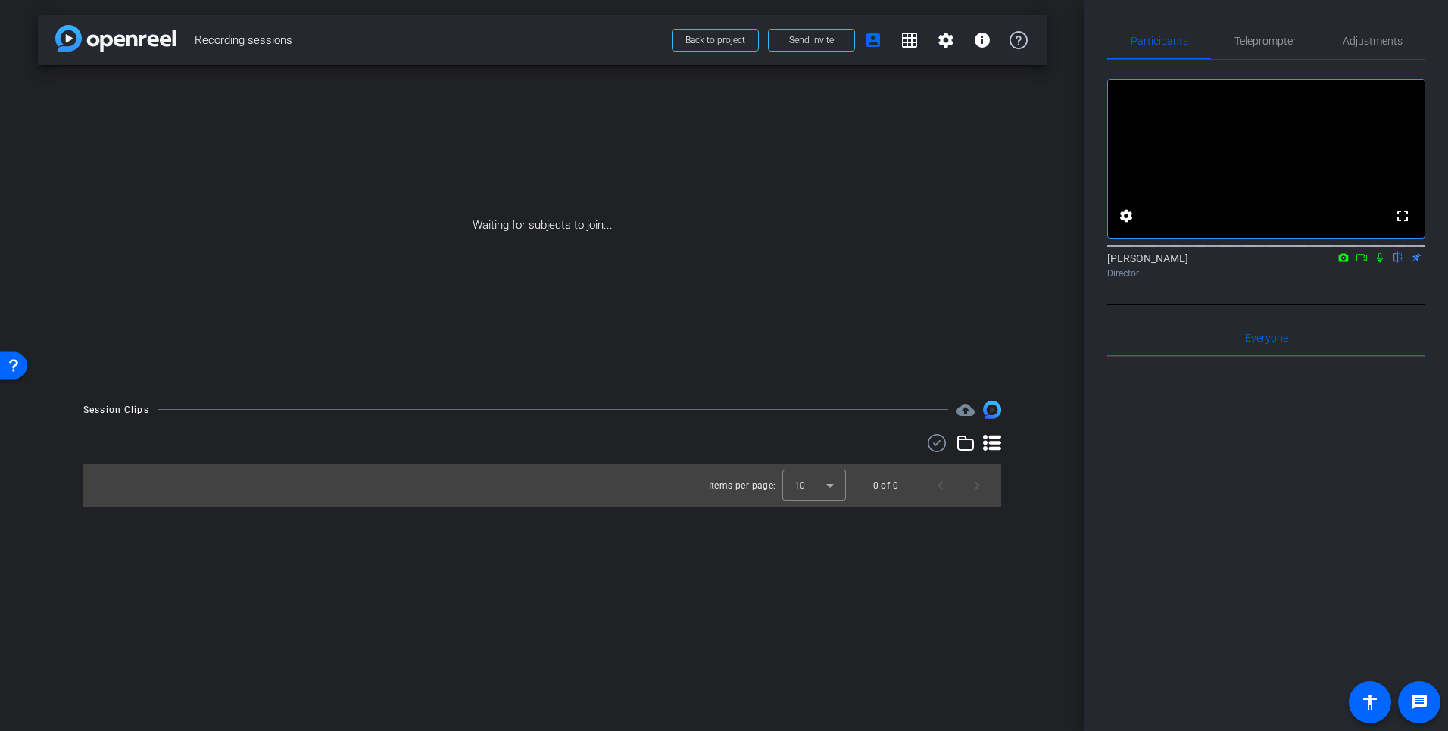
click at [672, 192] on div "Waiting for subjects to join..." at bounding box center [542, 225] width 1009 height 320
click at [1258, 37] on span "Teleprompter" at bounding box center [1266, 41] width 62 height 11
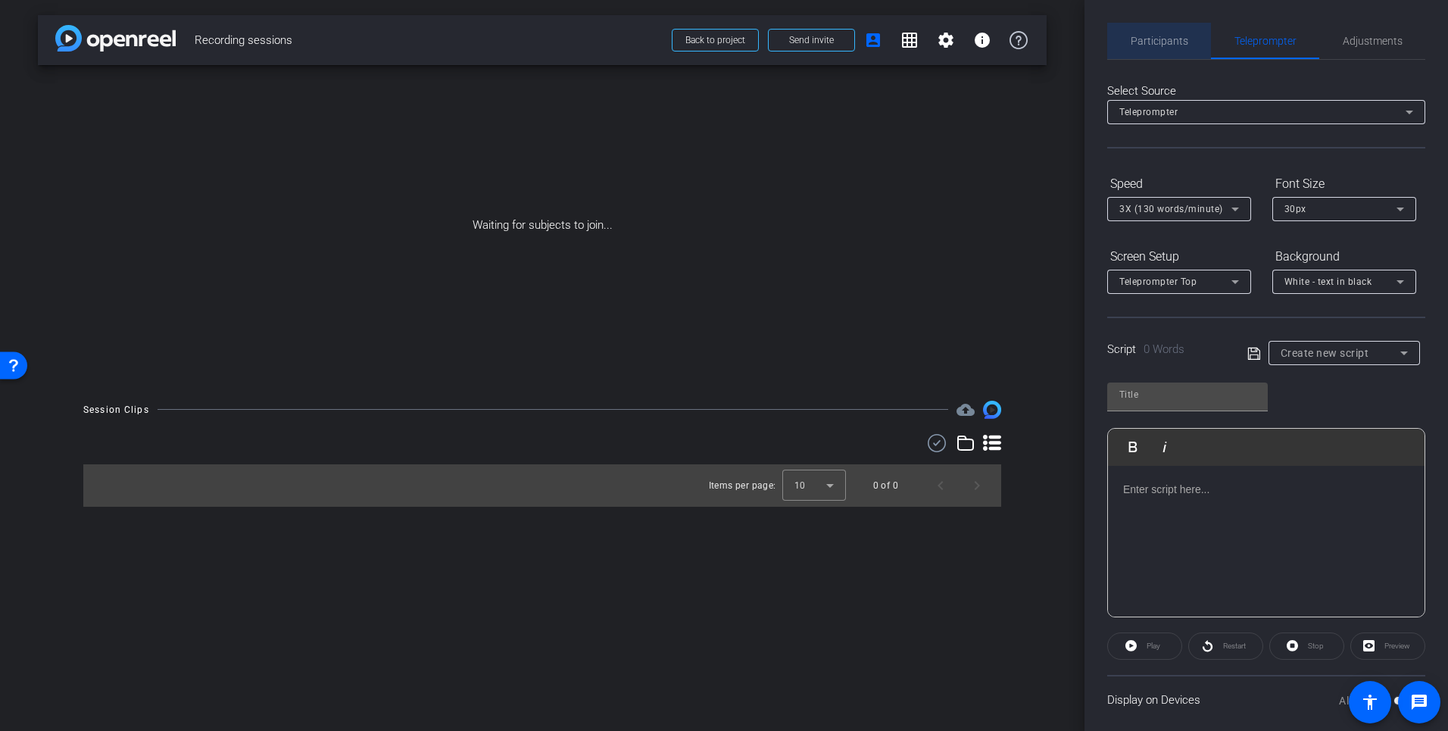
click at [1181, 44] on span "Participants" at bounding box center [1160, 41] width 58 height 11
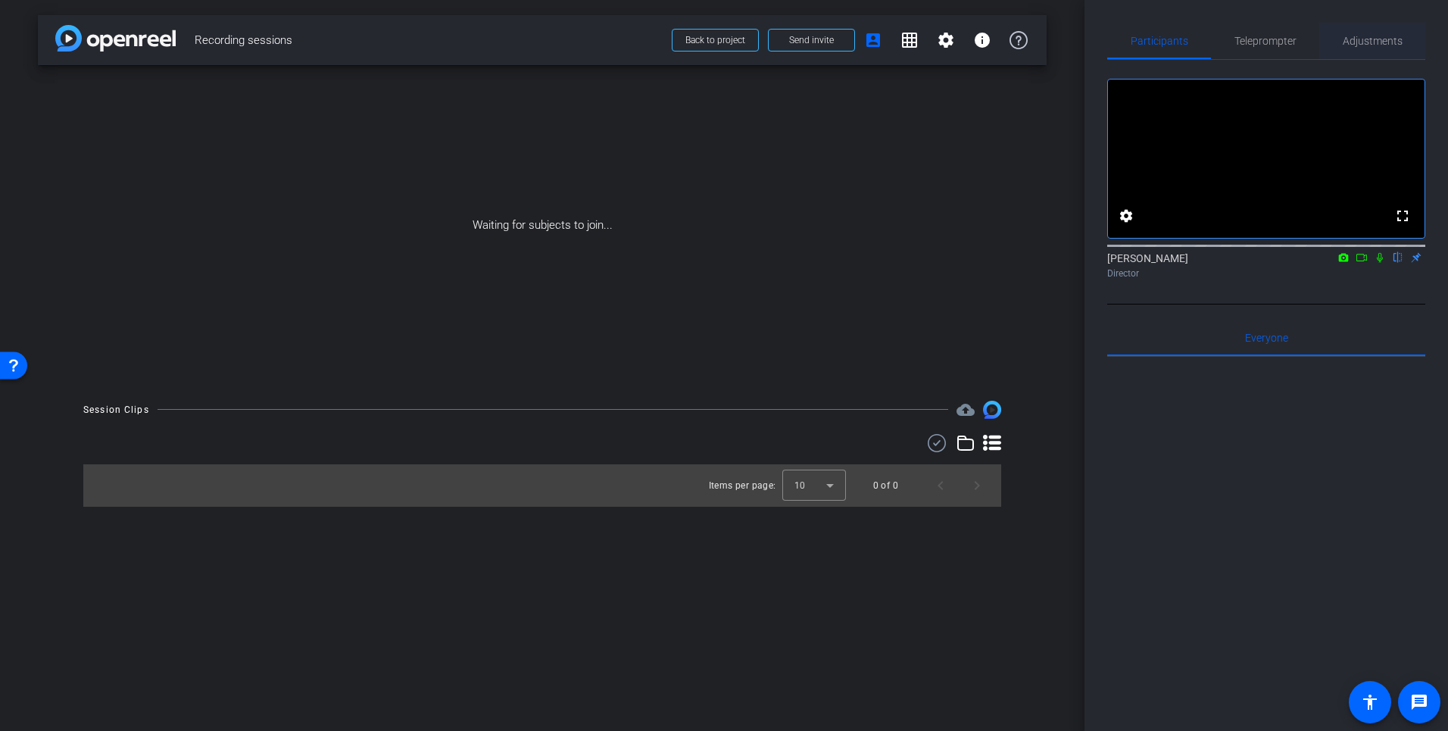
click at [1354, 37] on span "Adjustments" at bounding box center [1373, 41] width 60 height 11
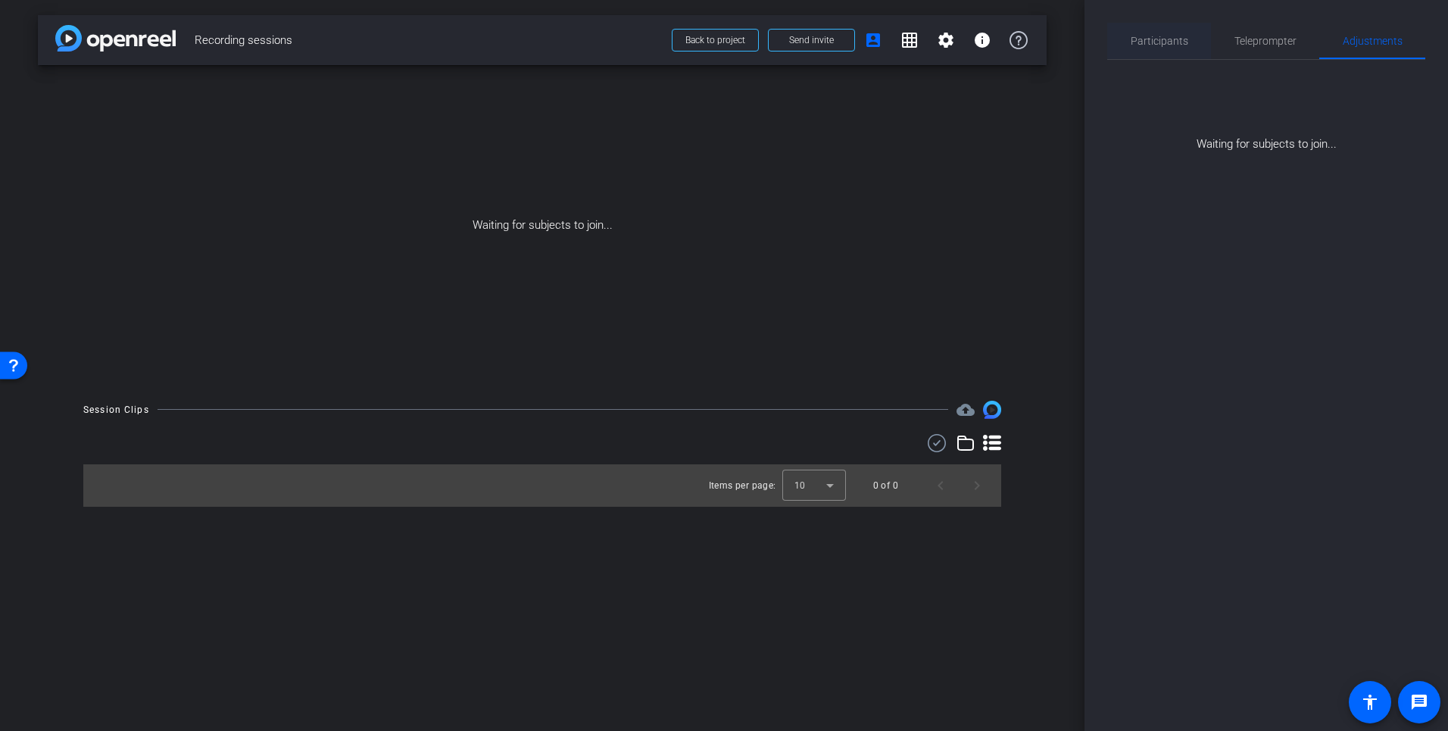
click at [1161, 47] on span "Participants" at bounding box center [1160, 41] width 58 height 36
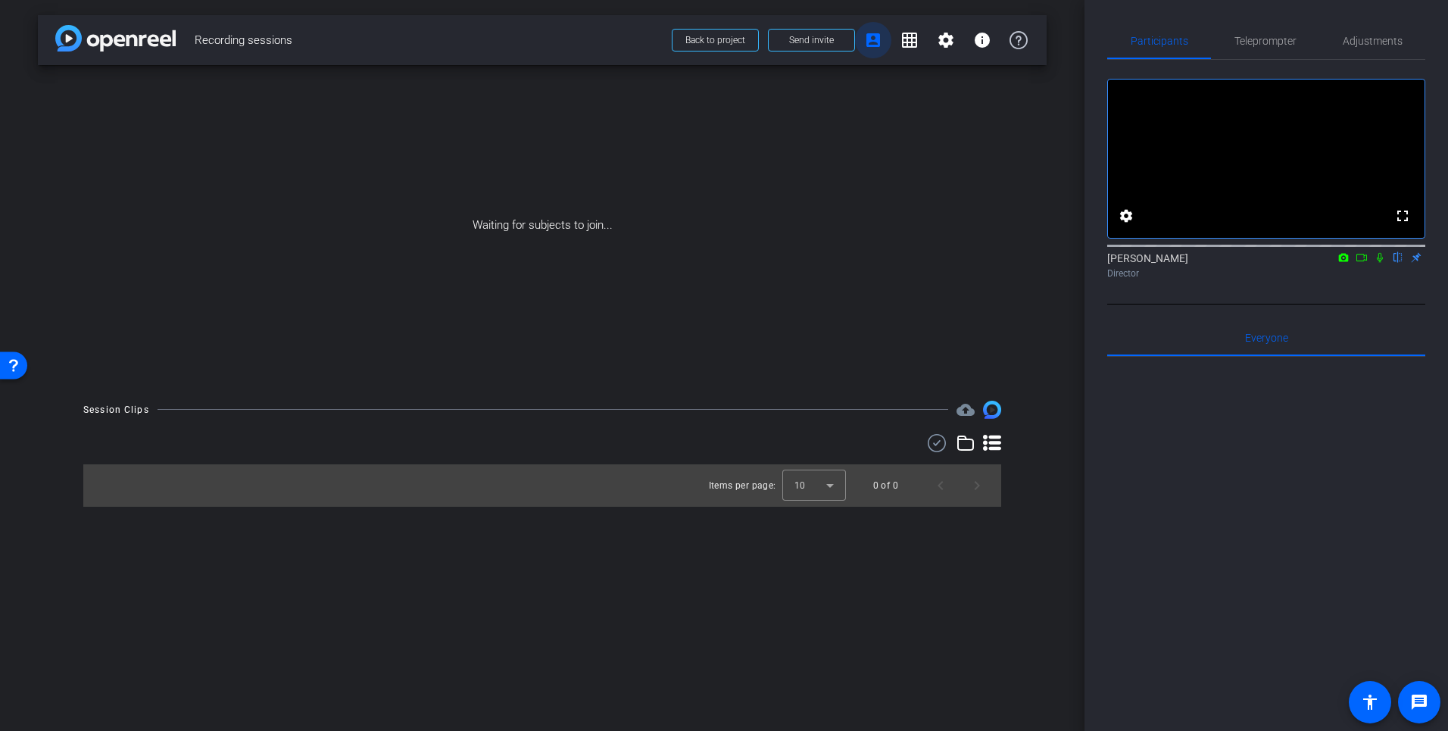
click at [877, 40] on mat-icon "account_box" at bounding box center [873, 40] width 18 height 18
click at [910, 40] on mat-icon "grid_on" at bounding box center [910, 40] width 18 height 18
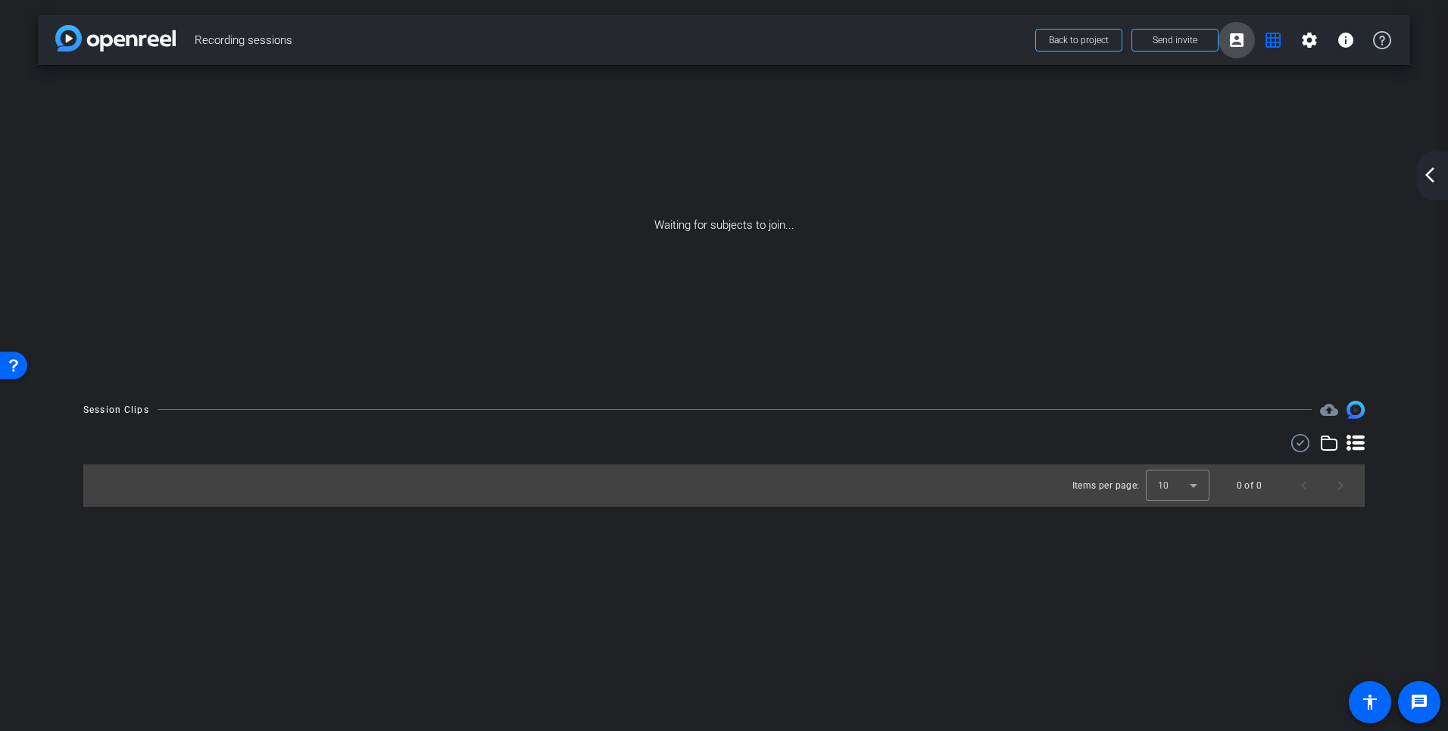
click at [1241, 39] on mat-icon "account_box" at bounding box center [1237, 40] width 18 height 18
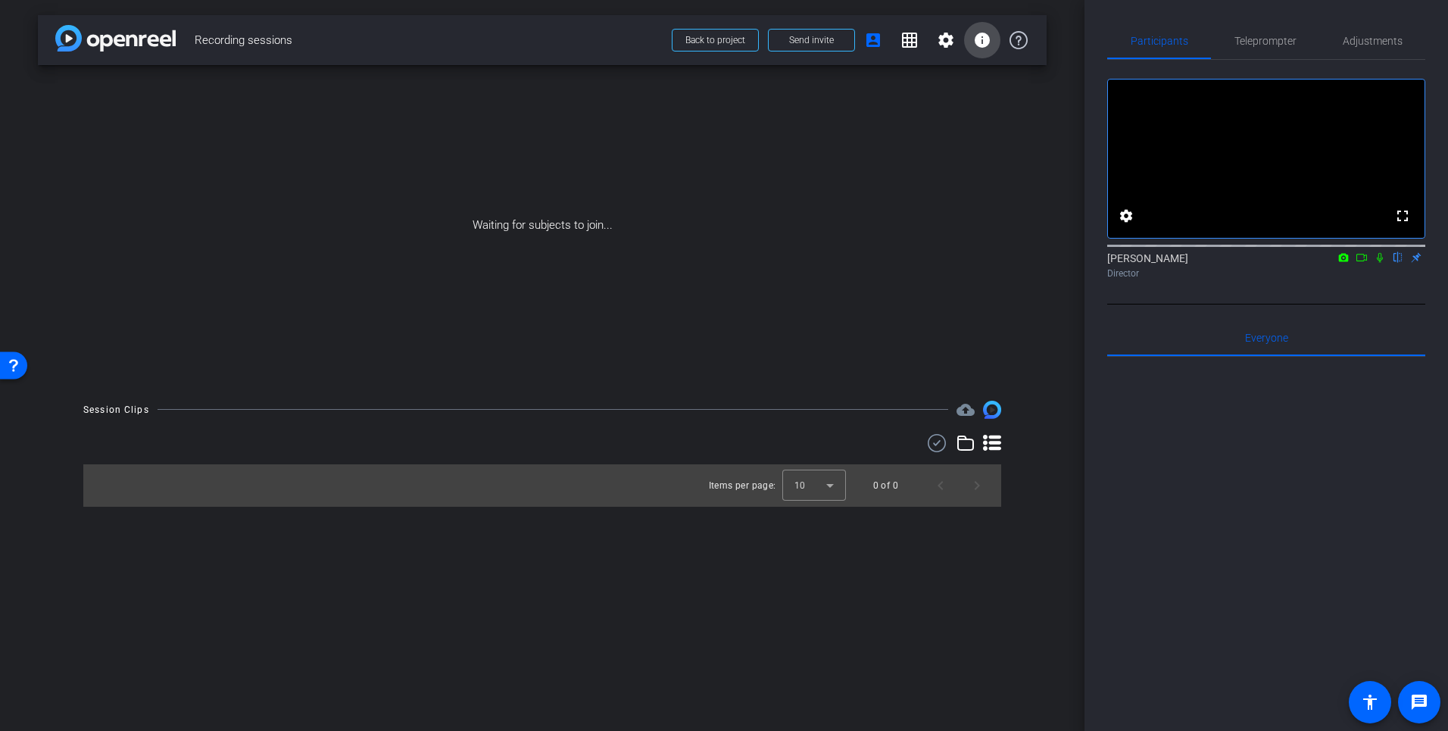
click at [985, 41] on mat-icon "info" at bounding box center [982, 40] width 18 height 18
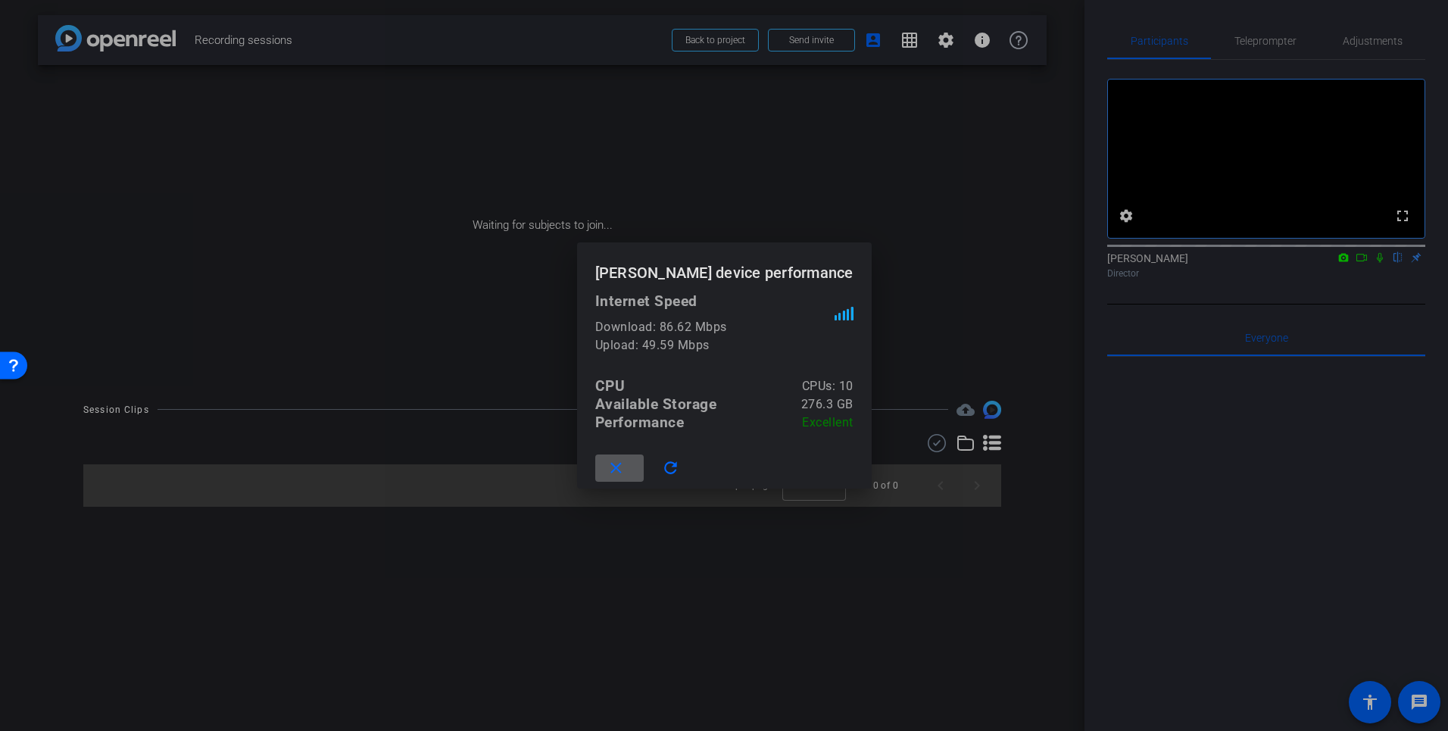
click at [607, 470] on mat-icon "close" at bounding box center [616, 468] width 19 height 19
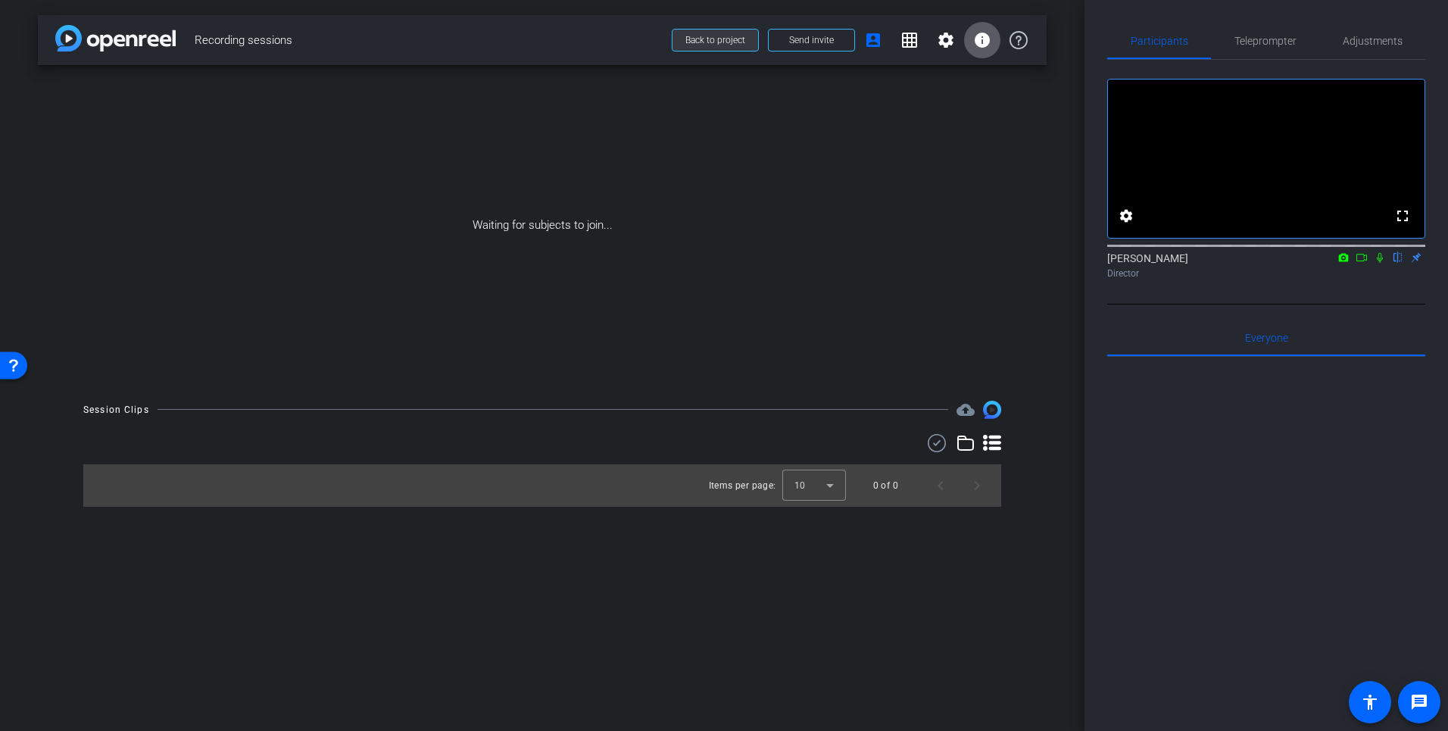
click at [717, 49] on span at bounding box center [716, 40] width 86 height 36
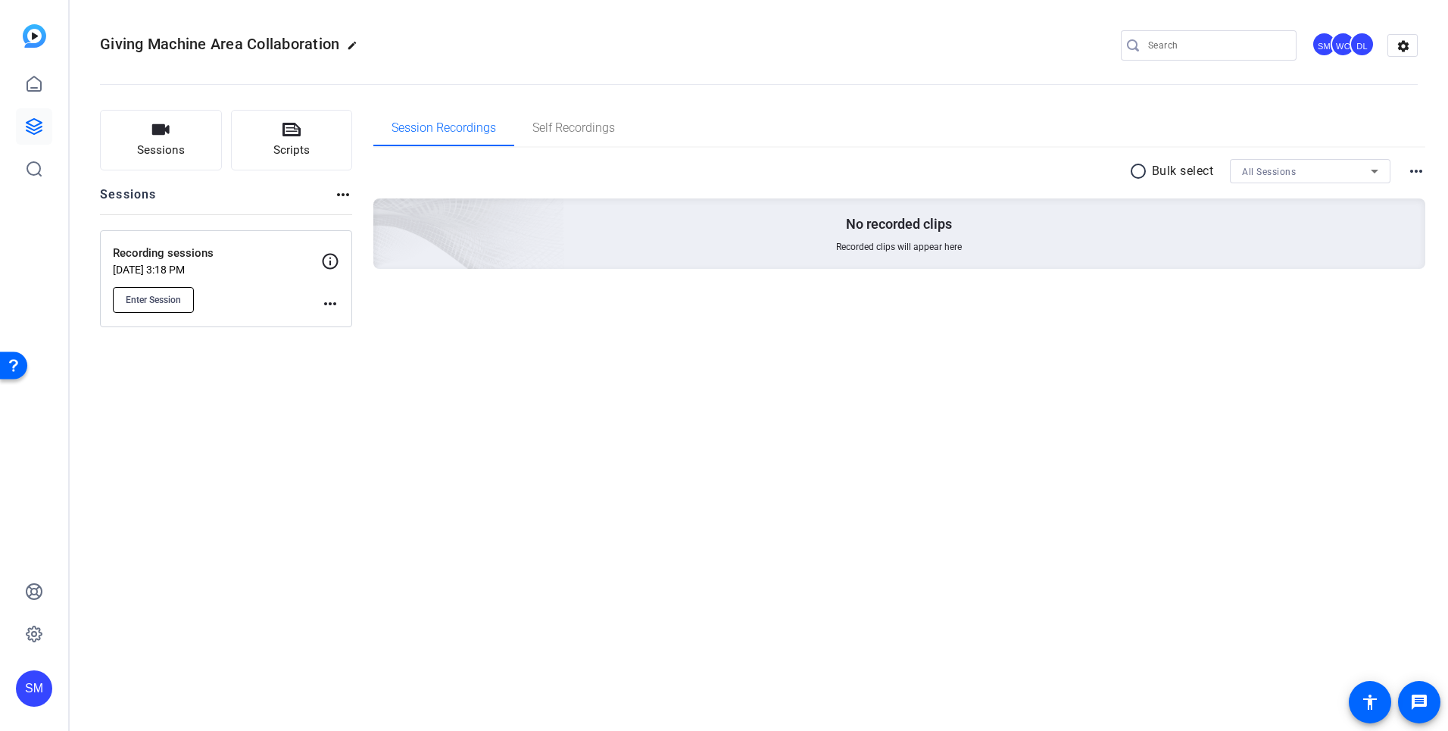
click at [162, 305] on button "Enter Session" at bounding box center [153, 300] width 81 height 26
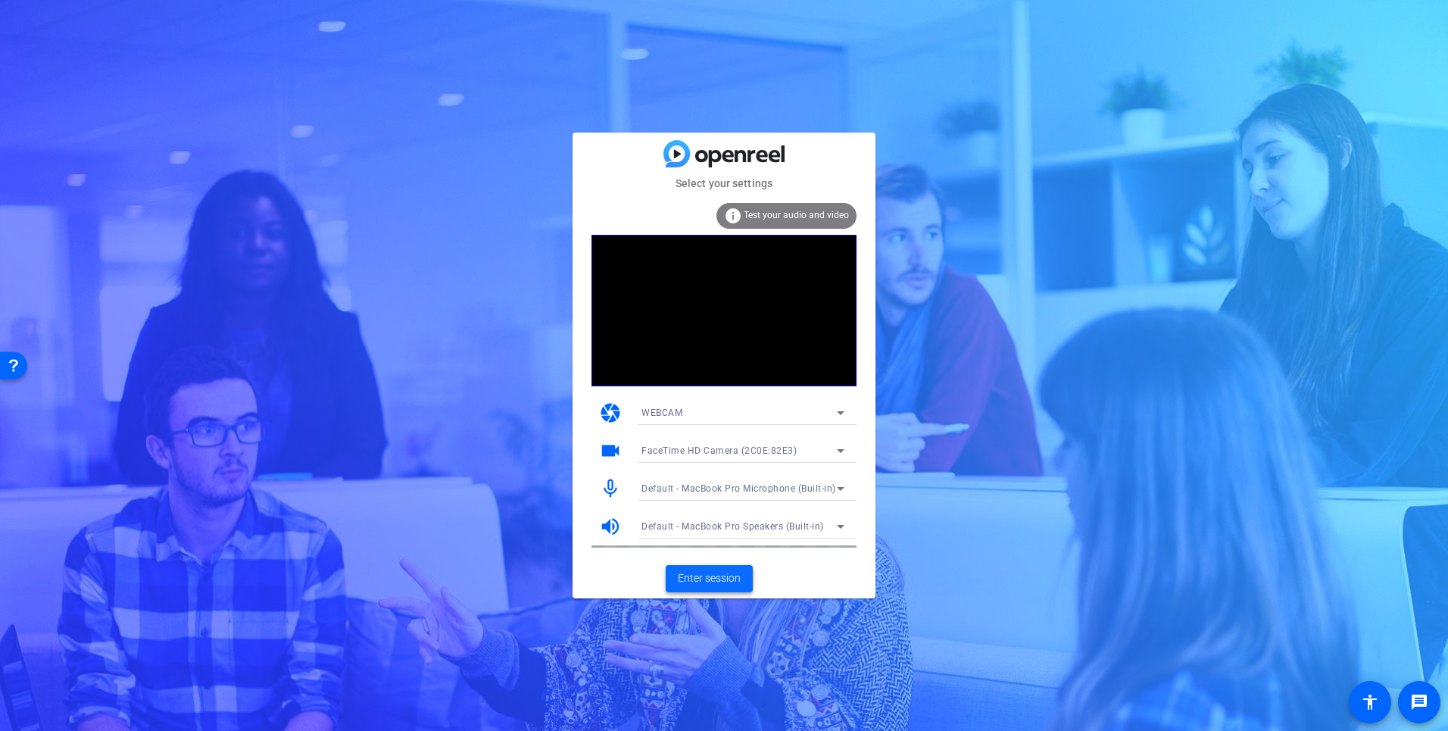
click at [710, 583] on span "Enter session" at bounding box center [709, 578] width 63 height 16
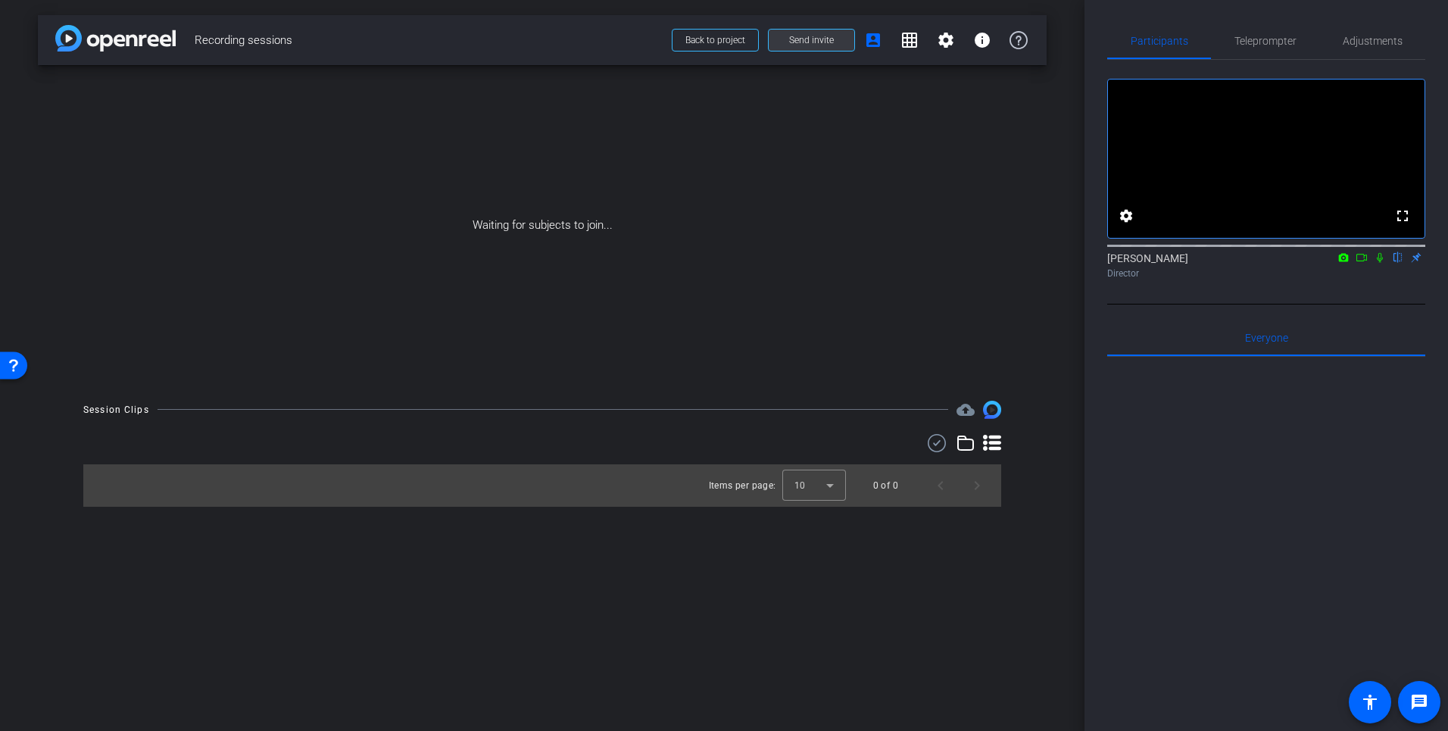
click at [803, 41] on span "Send invite" at bounding box center [811, 40] width 45 height 12
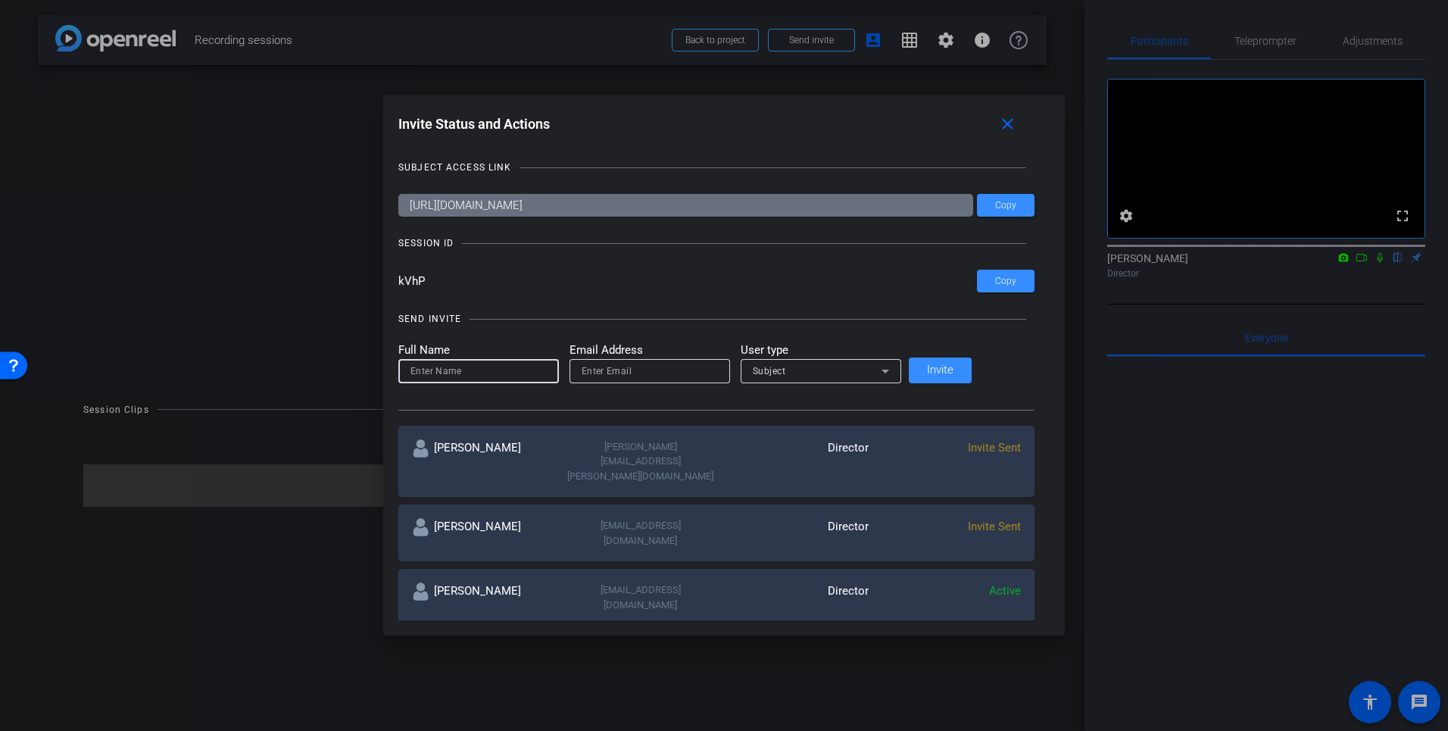
click at [470, 369] on input at bounding box center [479, 371] width 136 height 18
click at [995, 206] on span "Copy" at bounding box center [1005, 205] width 21 height 11
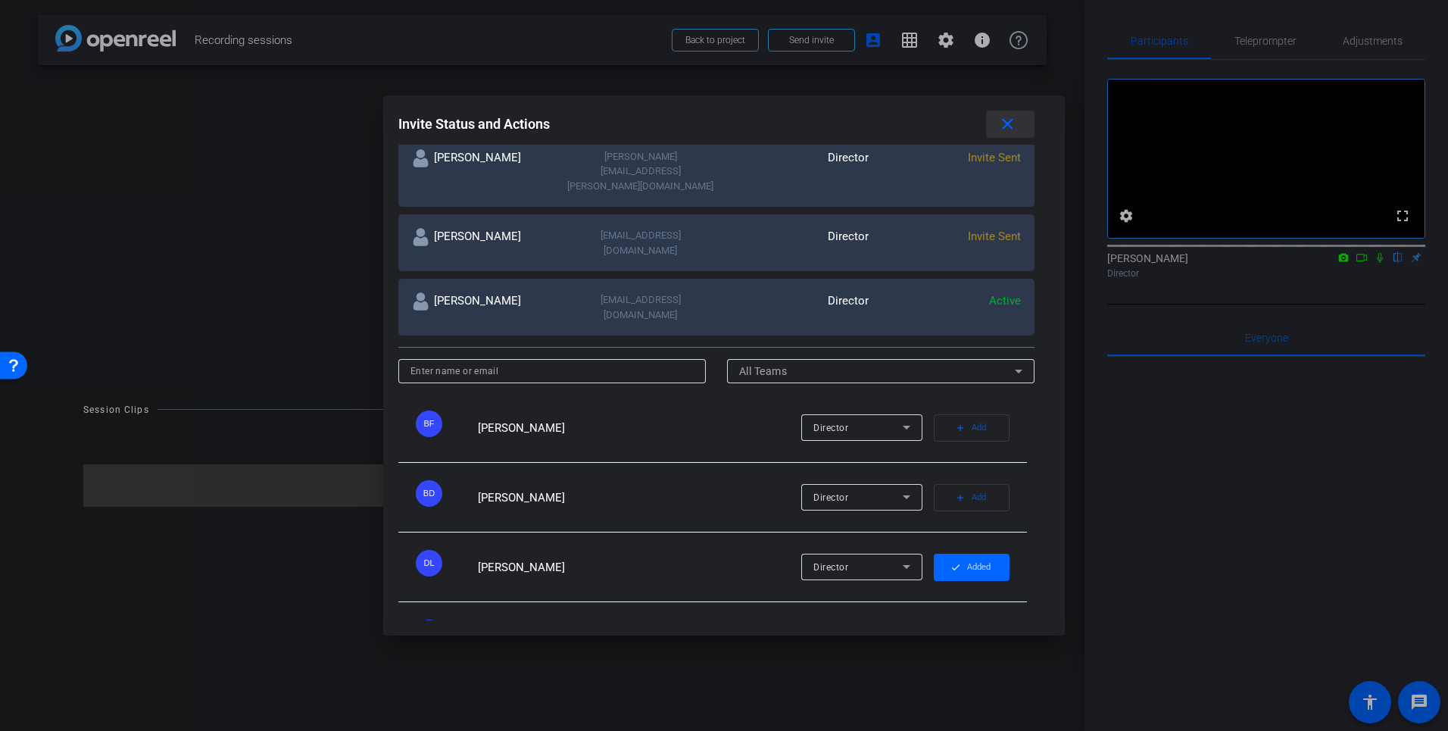
click at [998, 123] on mat-icon "close" at bounding box center [1007, 124] width 19 height 19
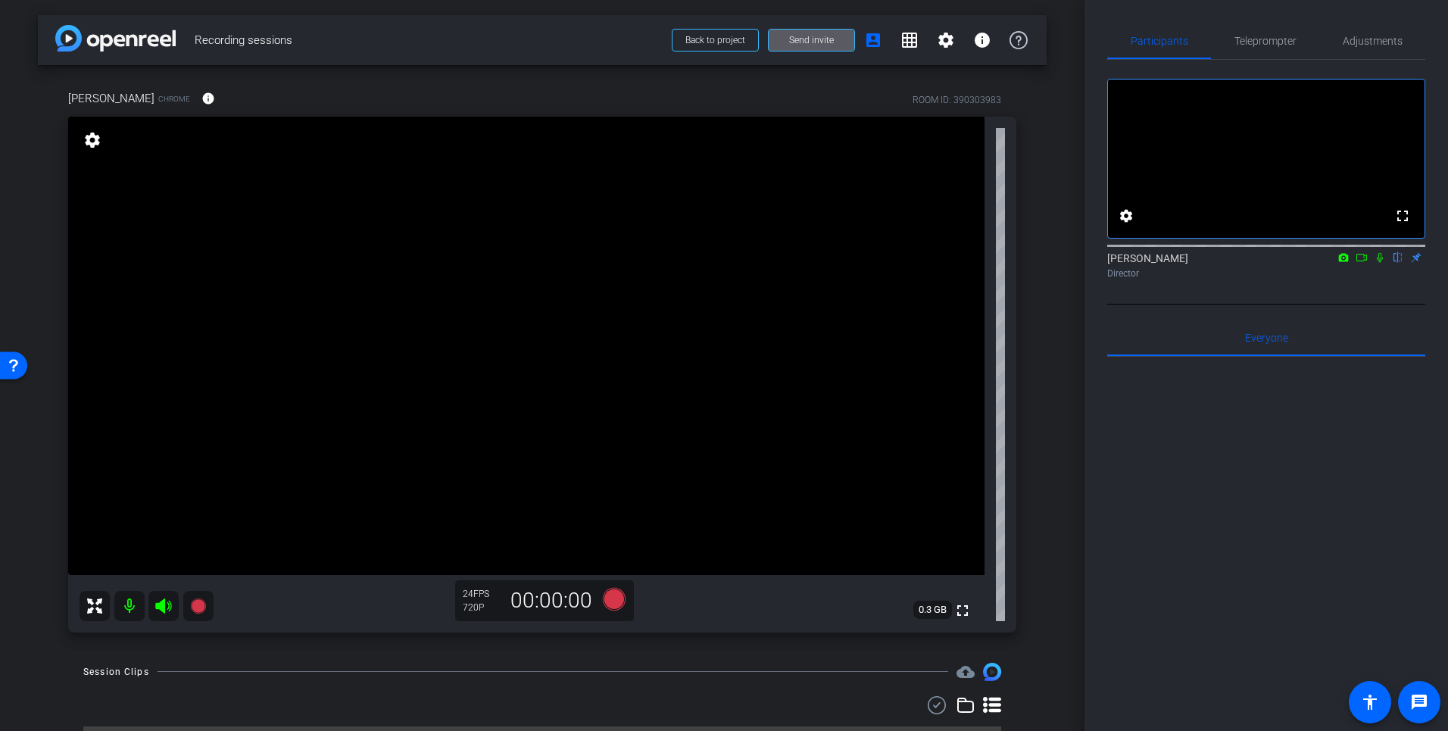
click at [130, 608] on mat-icon at bounding box center [129, 606] width 30 height 30
click at [1168, 226] on video at bounding box center [1266, 159] width 317 height 158
click at [1207, 209] on video at bounding box center [1266, 159] width 317 height 158
click at [1381, 263] on icon at bounding box center [1380, 258] width 6 height 10
click at [195, 609] on icon at bounding box center [197, 605] width 15 height 15
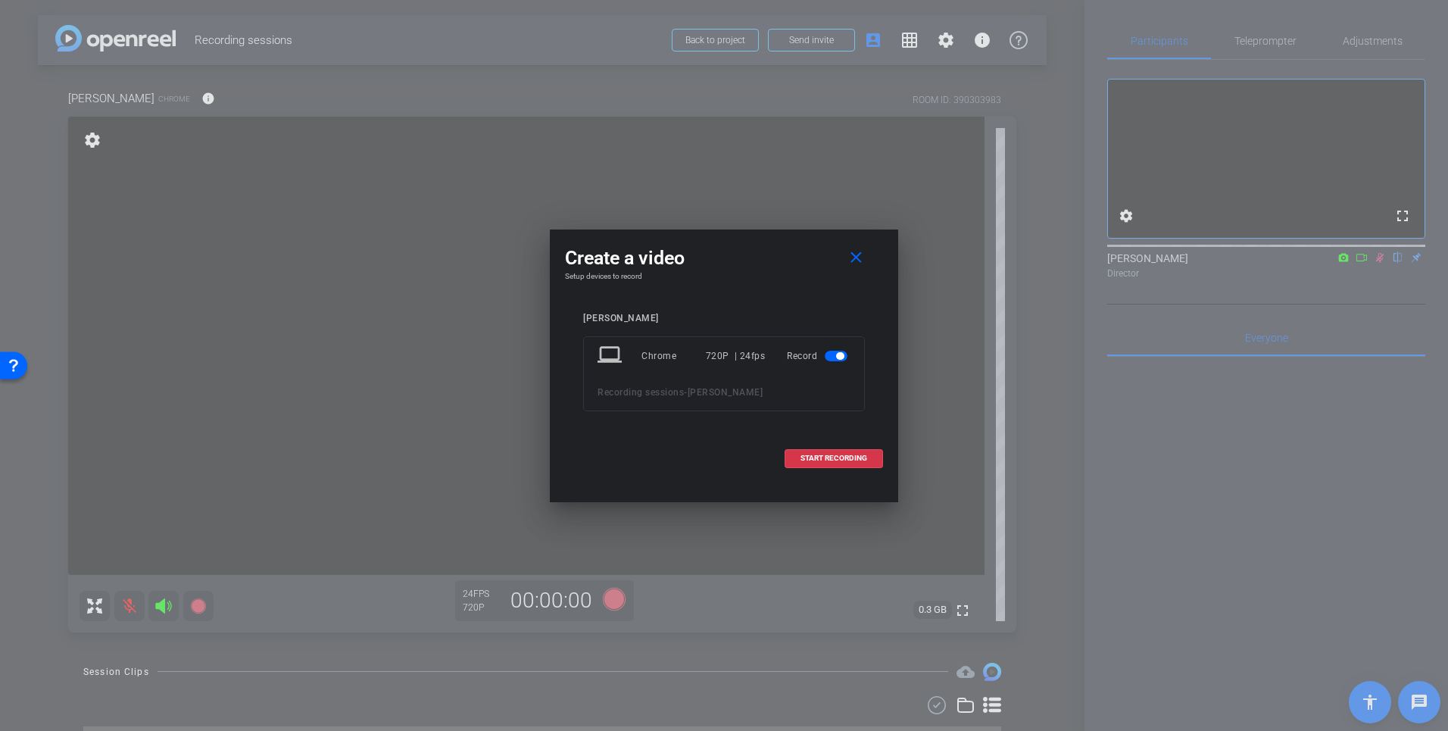
click at [711, 357] on div "720P | 24fps" at bounding box center [736, 355] width 60 height 27
click at [640, 357] on div "laptop Chrome 720P | 24fps Record" at bounding box center [724, 355] width 253 height 27
click at [809, 458] on span "START RECORDING" at bounding box center [834, 459] width 67 height 8
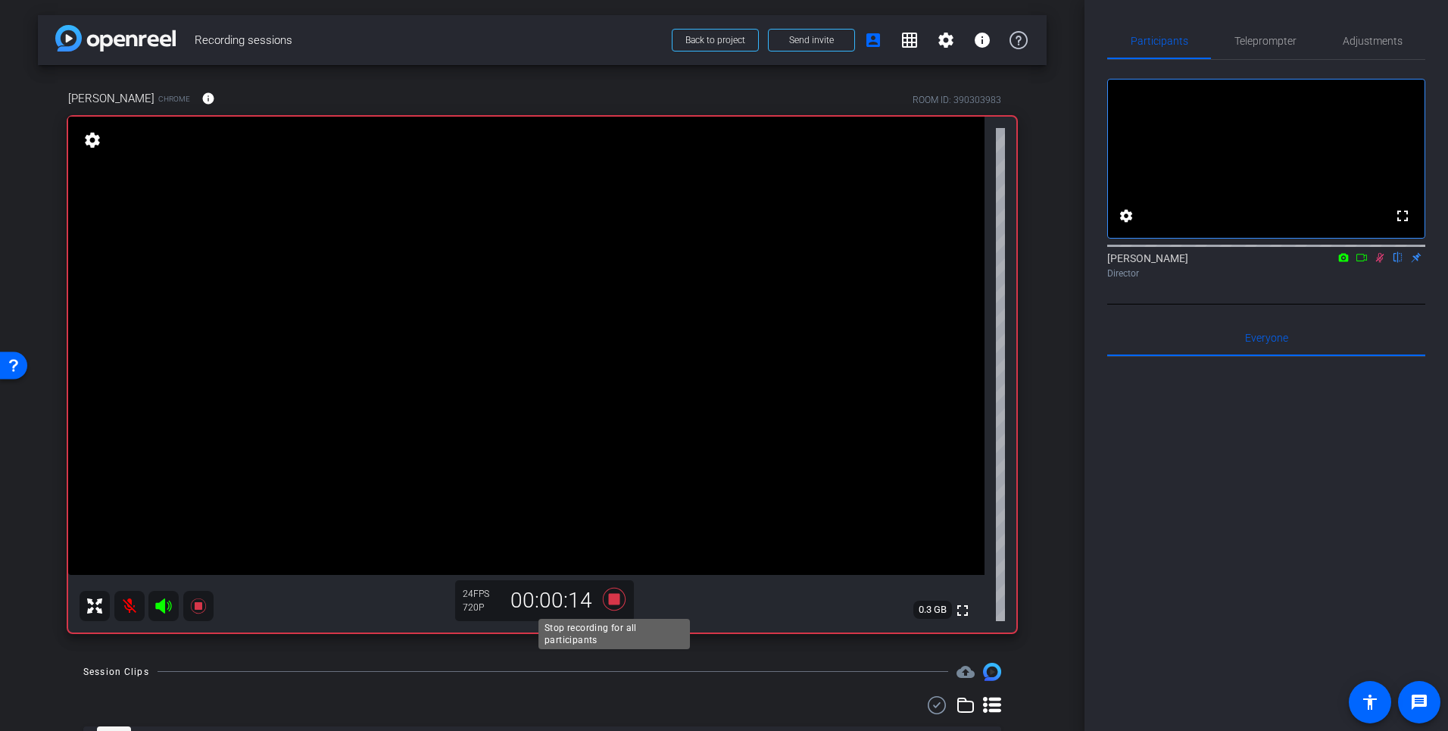
click at [611, 598] on icon at bounding box center [614, 598] width 23 height 23
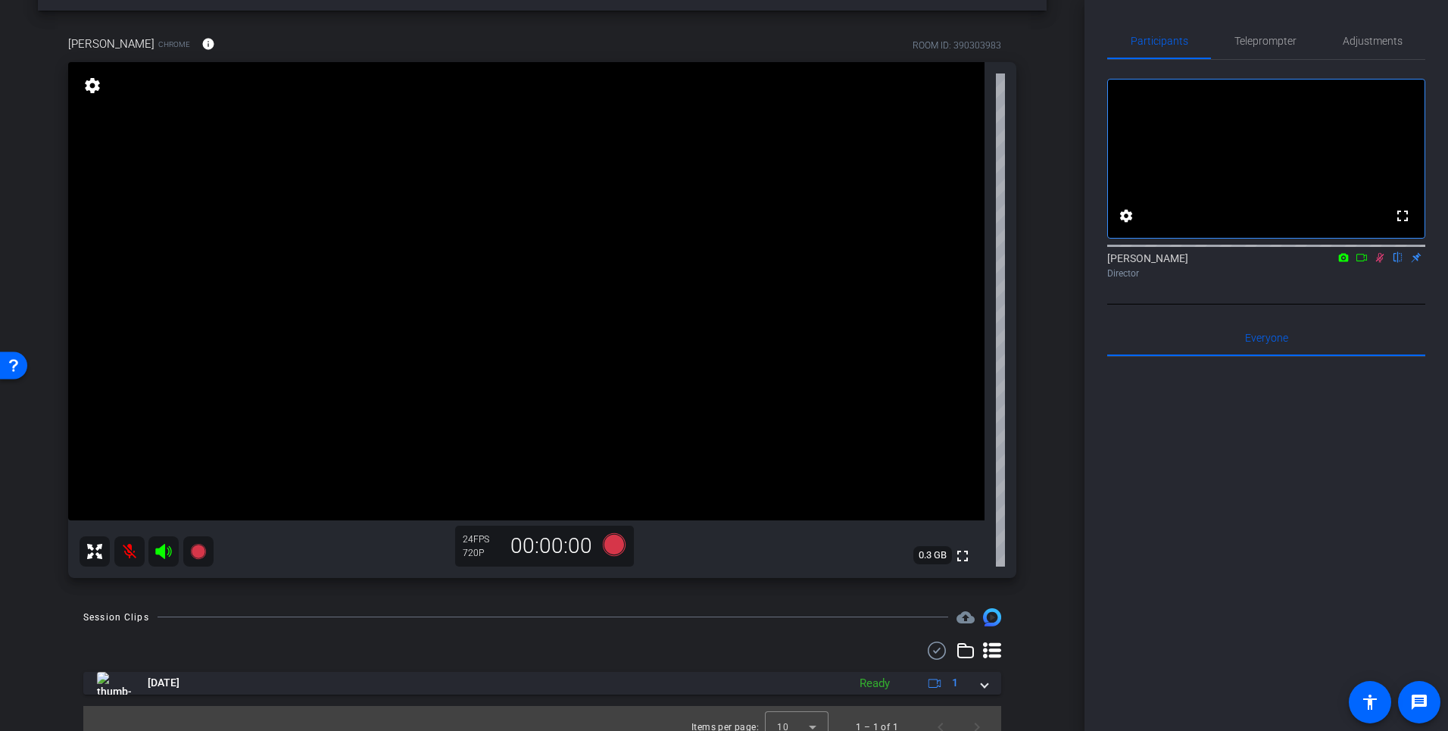
scroll to position [72, 0]
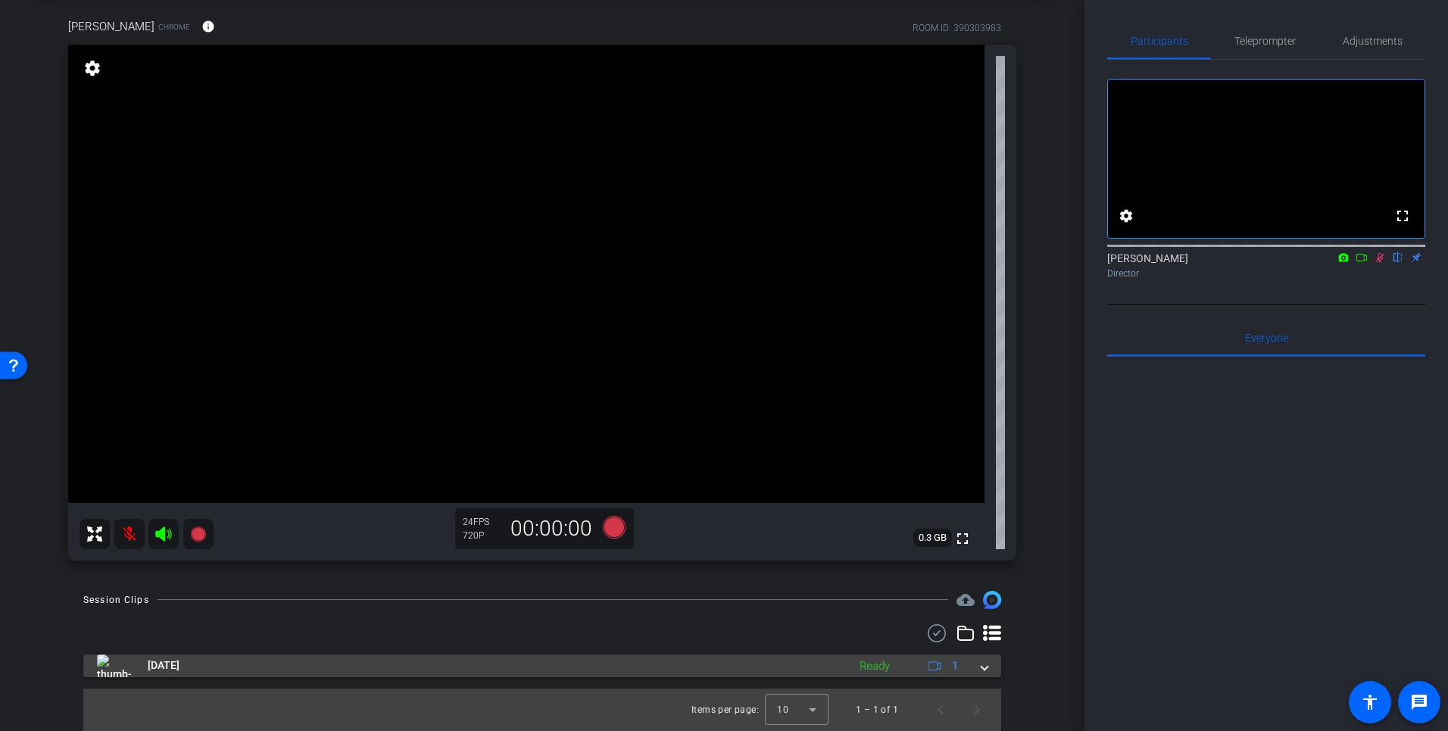
click at [879, 665] on div "Ready" at bounding box center [874, 666] width 45 height 17
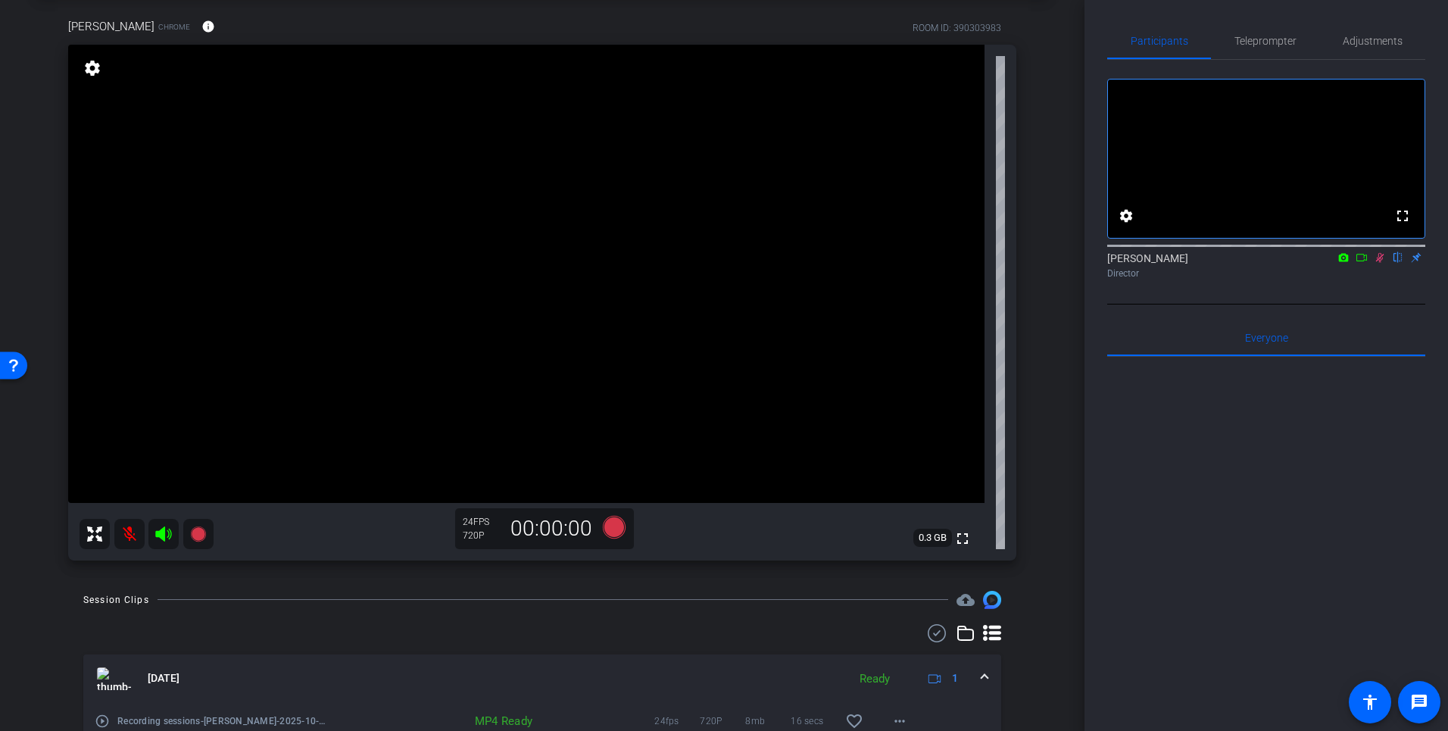
scroll to position [150, 0]
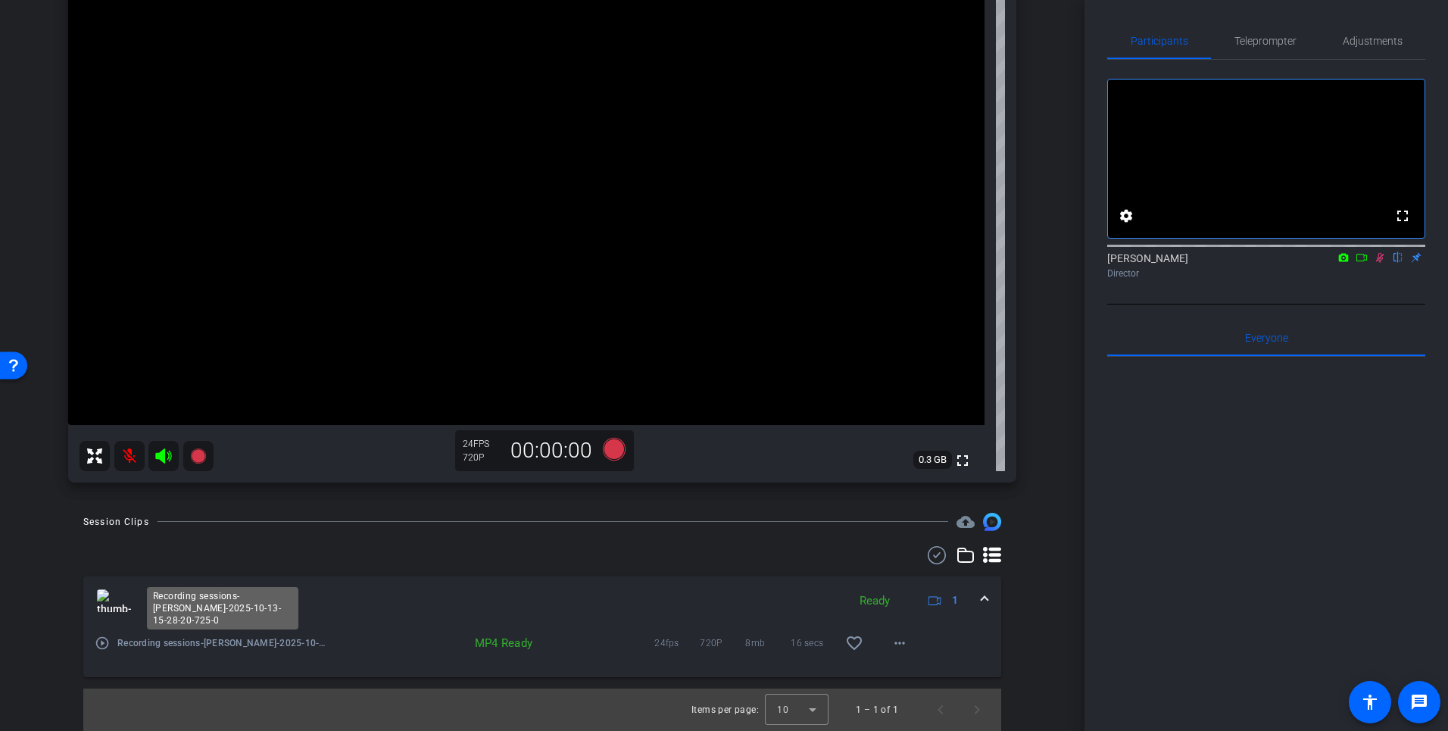
click at [234, 647] on span "Recording sessions-Dan-2025-10-13-15-28-20-725-0" at bounding box center [222, 643] width 210 height 15
click at [101, 638] on mat-icon "play_circle_outline" at bounding box center [102, 643] width 15 height 15
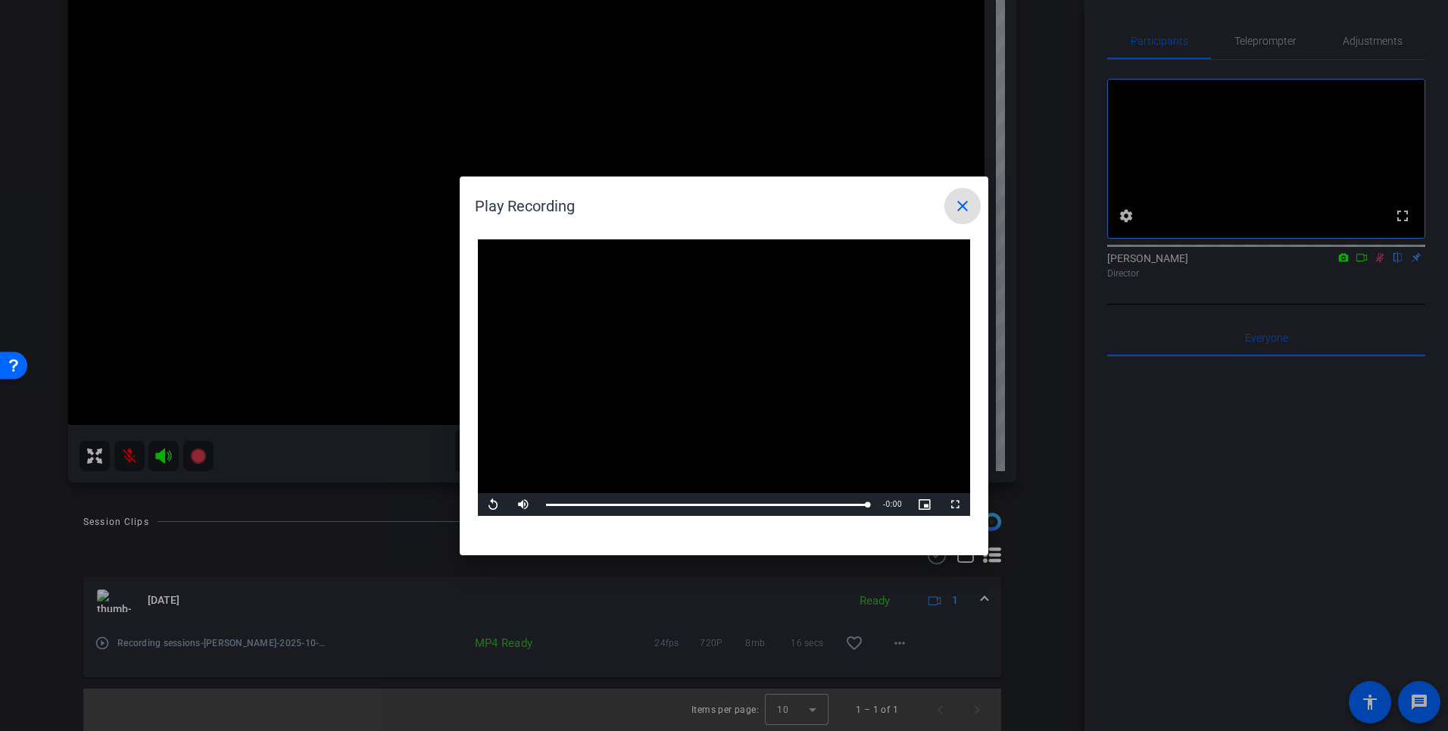
click at [964, 209] on mat-icon "close" at bounding box center [963, 206] width 18 height 18
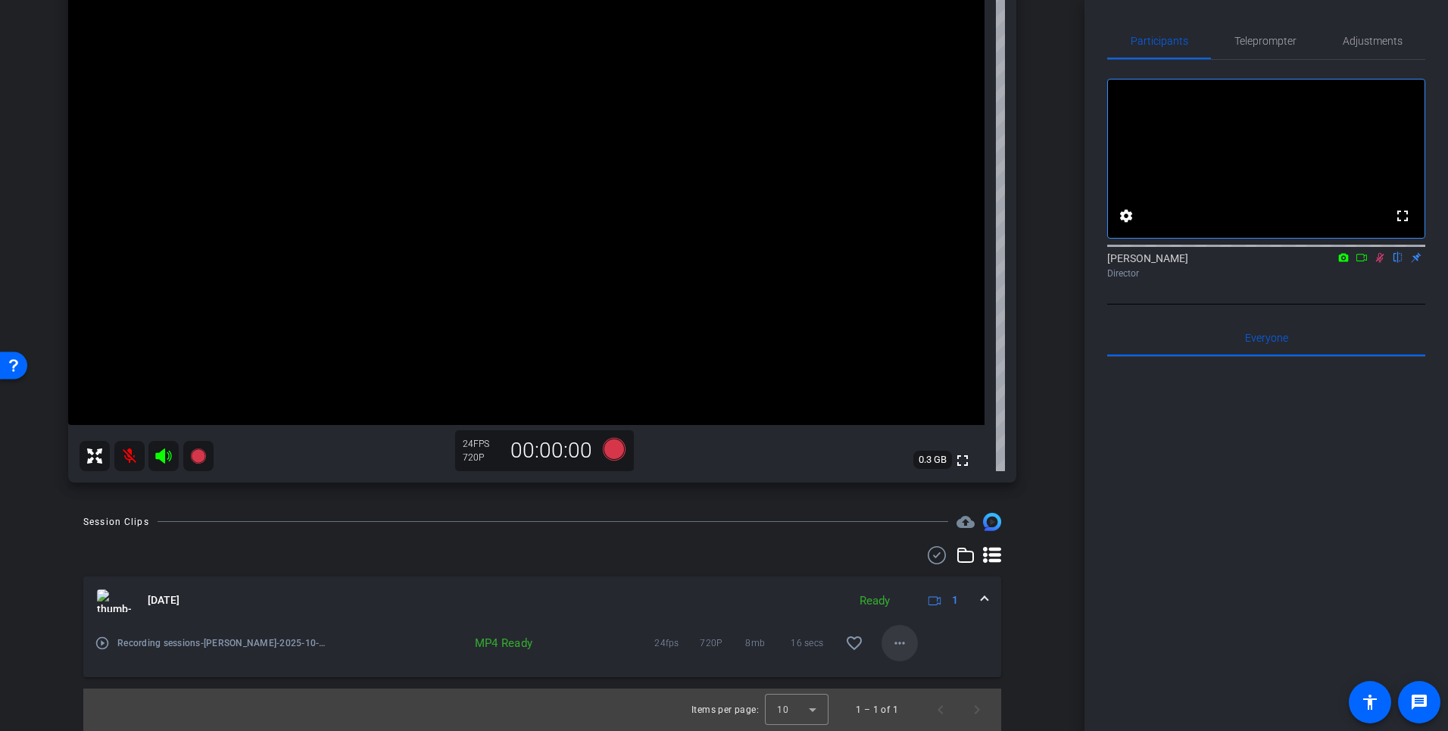
scroll to position [0, 0]
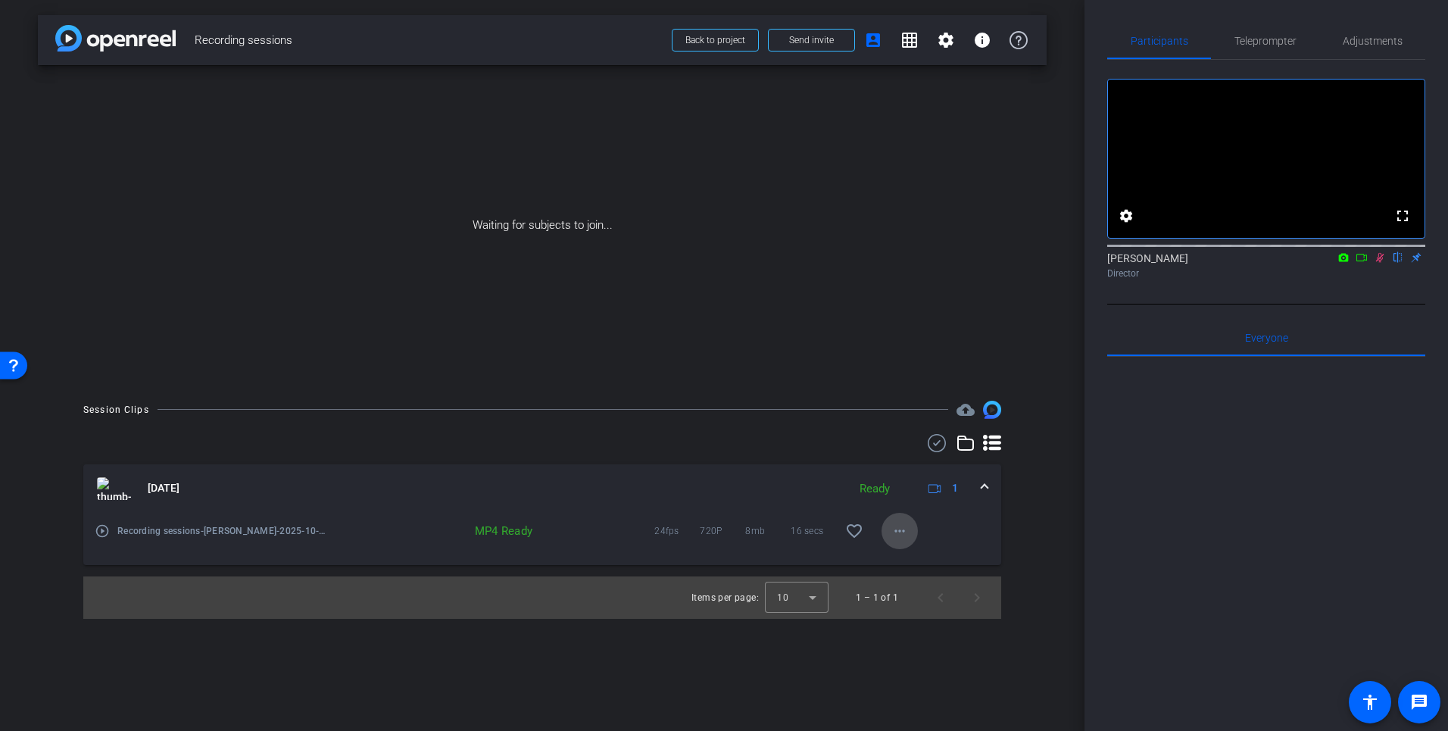
click at [900, 526] on mat-icon "more_horiz" at bounding box center [900, 531] width 18 height 18
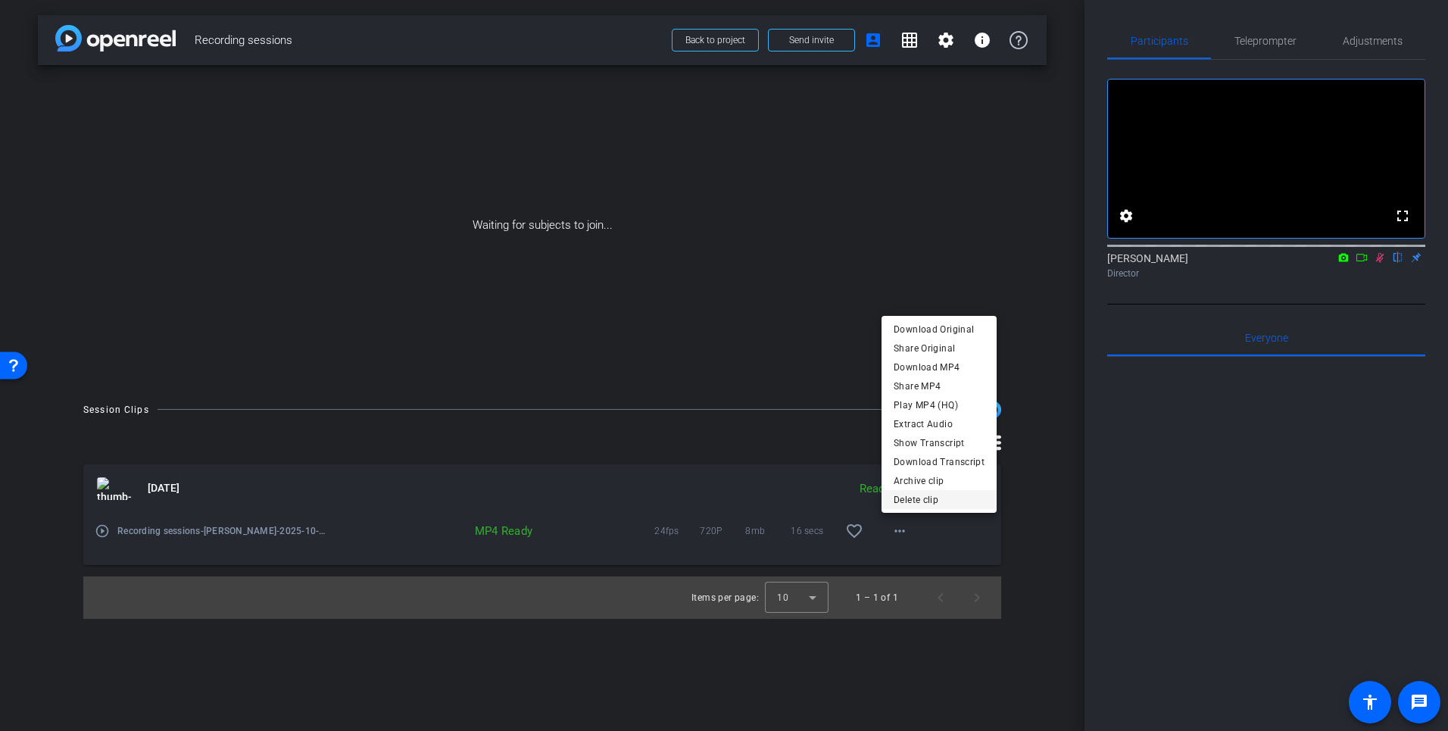
click at [914, 496] on span "Delete clip" at bounding box center [939, 499] width 91 height 18
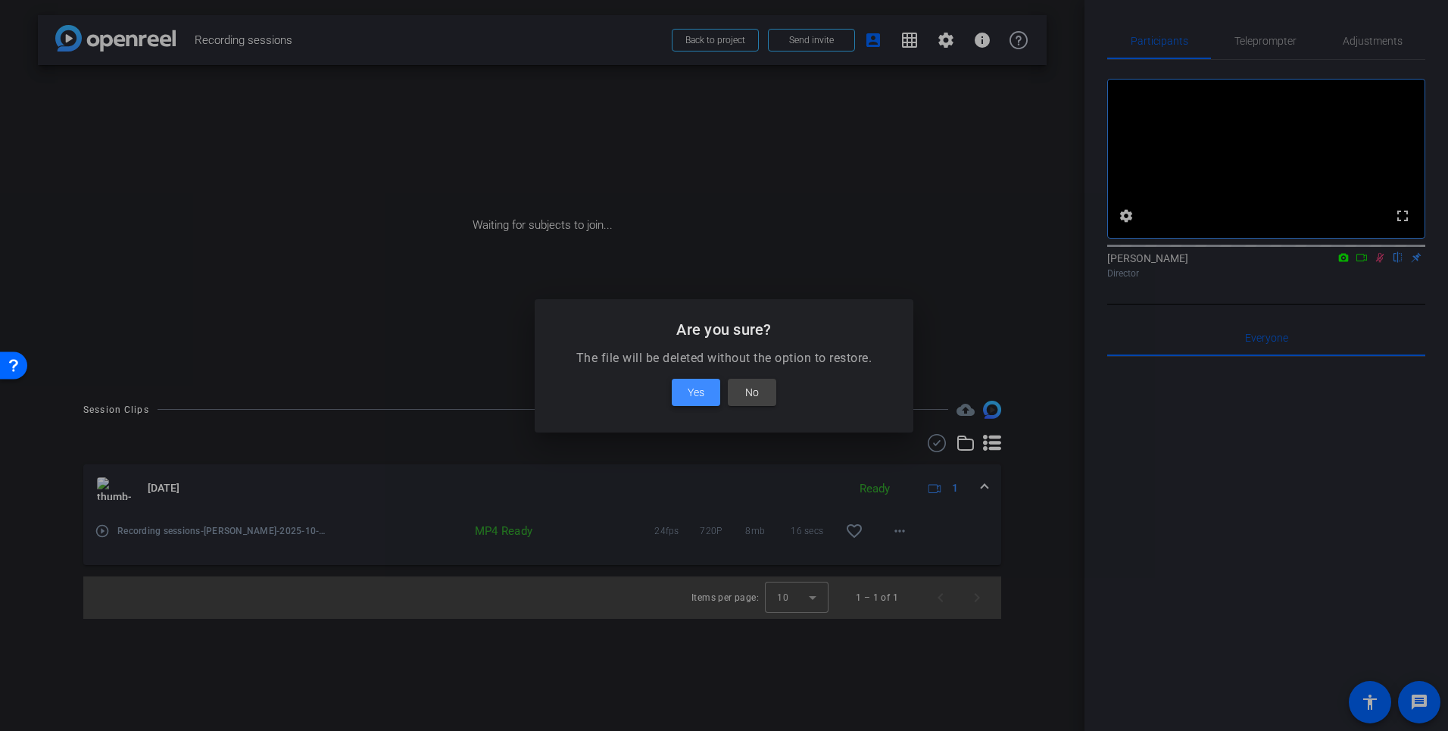
click at [701, 389] on span "Yes" at bounding box center [696, 392] width 17 height 18
